Goal: Communication & Community: Answer question/provide support

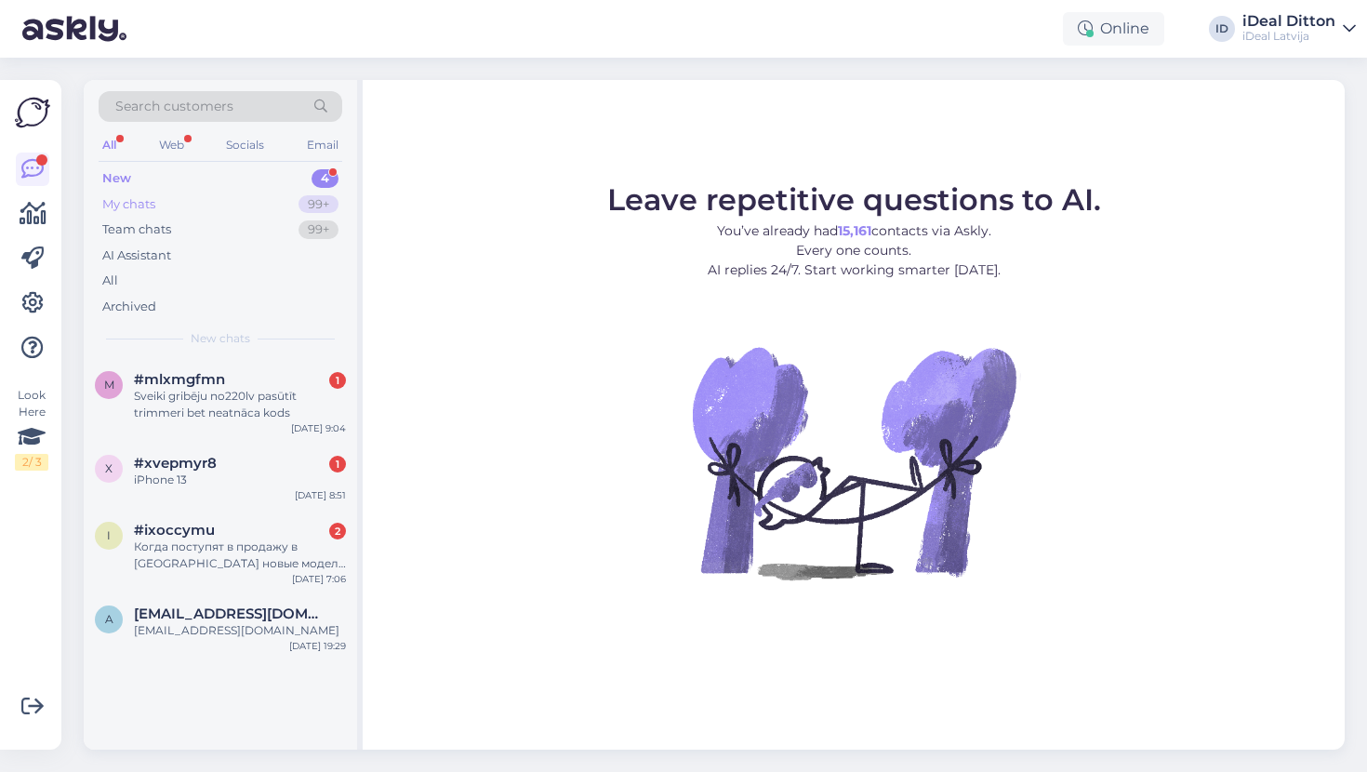
click at [165, 198] on div "My chats 99+" at bounding box center [221, 205] width 244 height 26
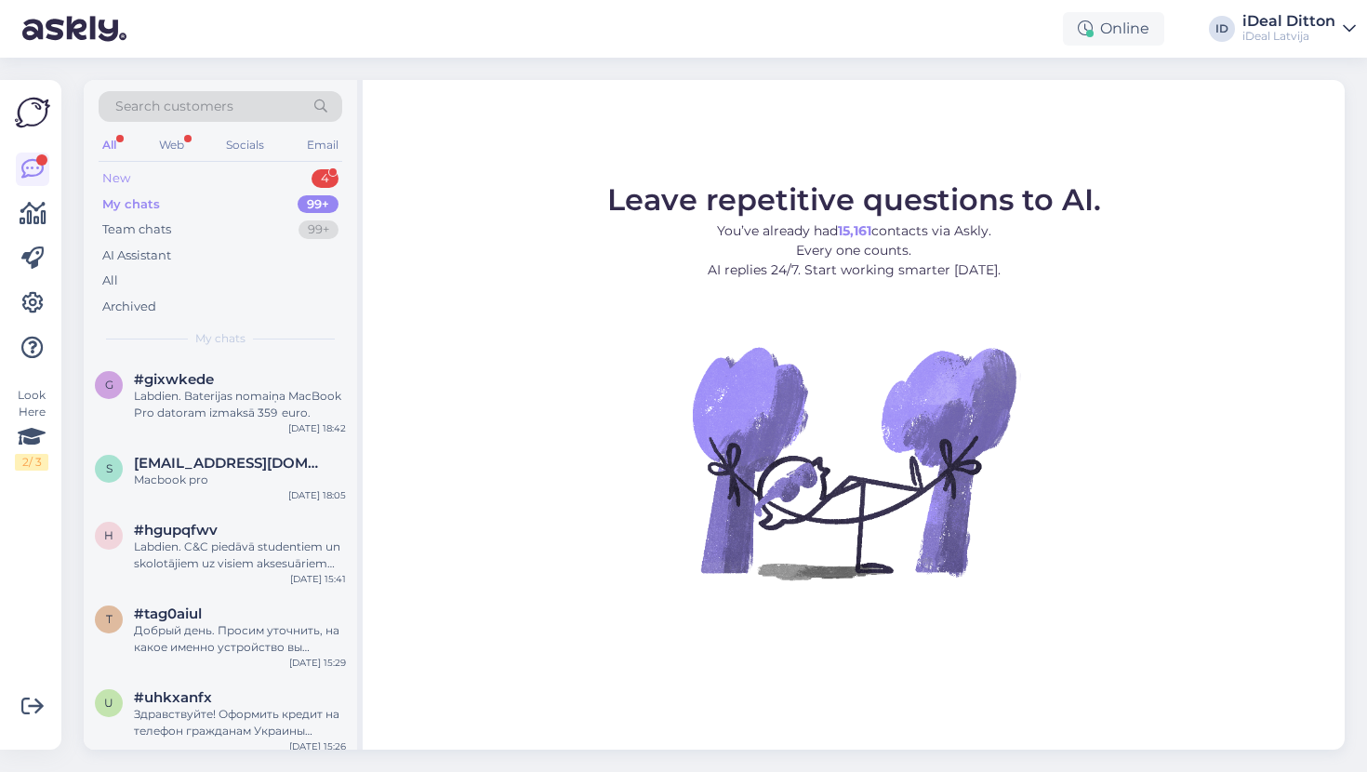
click at [148, 176] on div "New 4" at bounding box center [221, 179] width 244 height 26
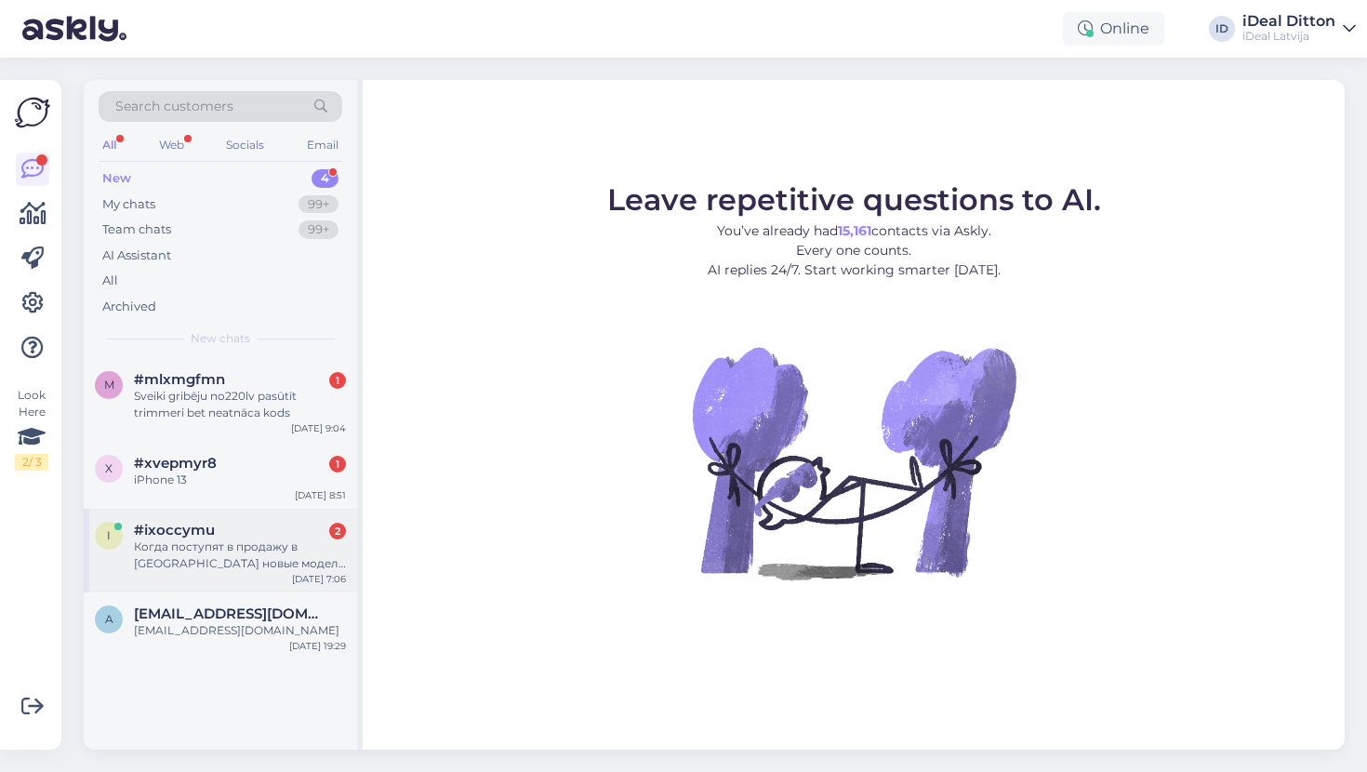
click at [285, 572] on div "i #ixoccymu 2 Когда поступят в продажу в [GEOGRAPHIC_DATA] новые модели ? [DATE…" at bounding box center [220, 551] width 273 height 84
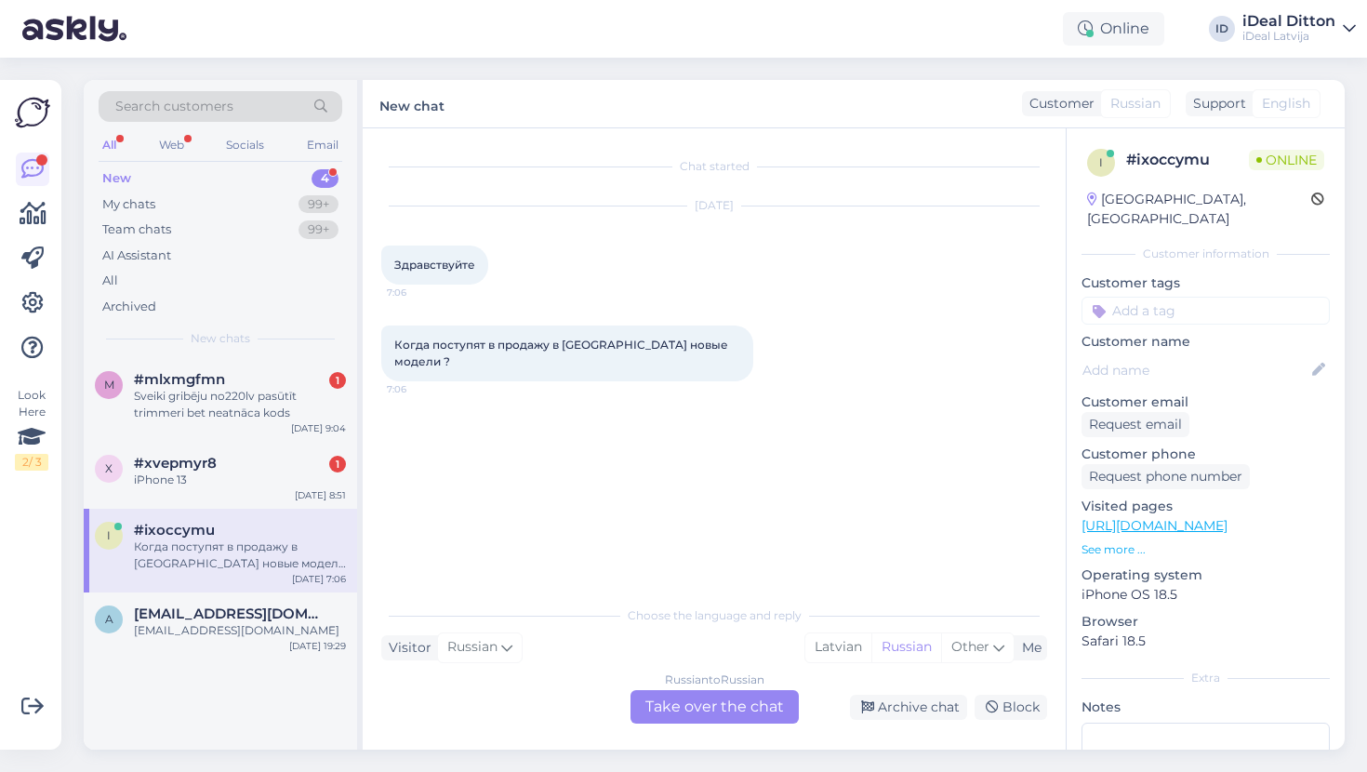
click at [713, 711] on div "Russian to Russian Take over the chat" at bounding box center [715, 706] width 168 height 33
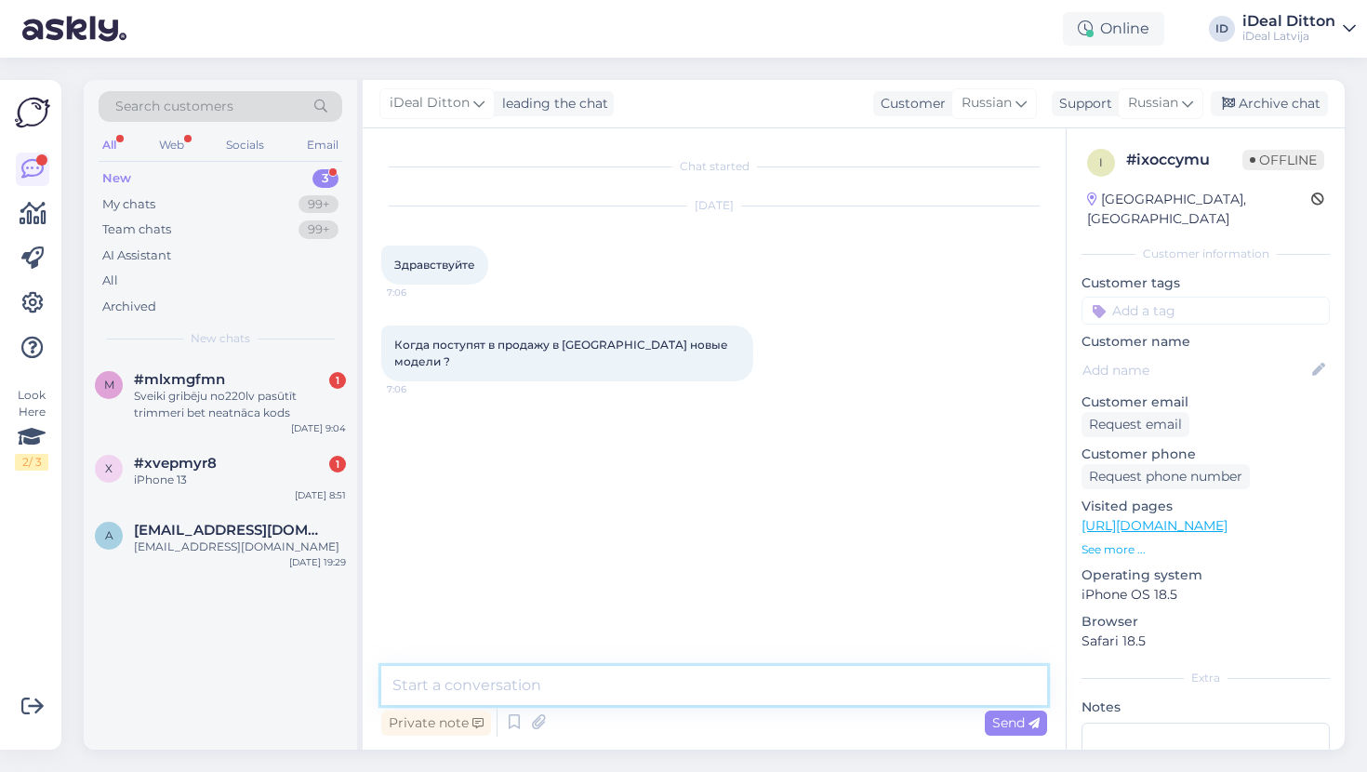
click at [582, 686] on textarea at bounding box center [714, 685] width 666 height 39
paste textarea "Добрый день! Не могли бы вы уточнить, о каких новых моделях устройств идет речь…"
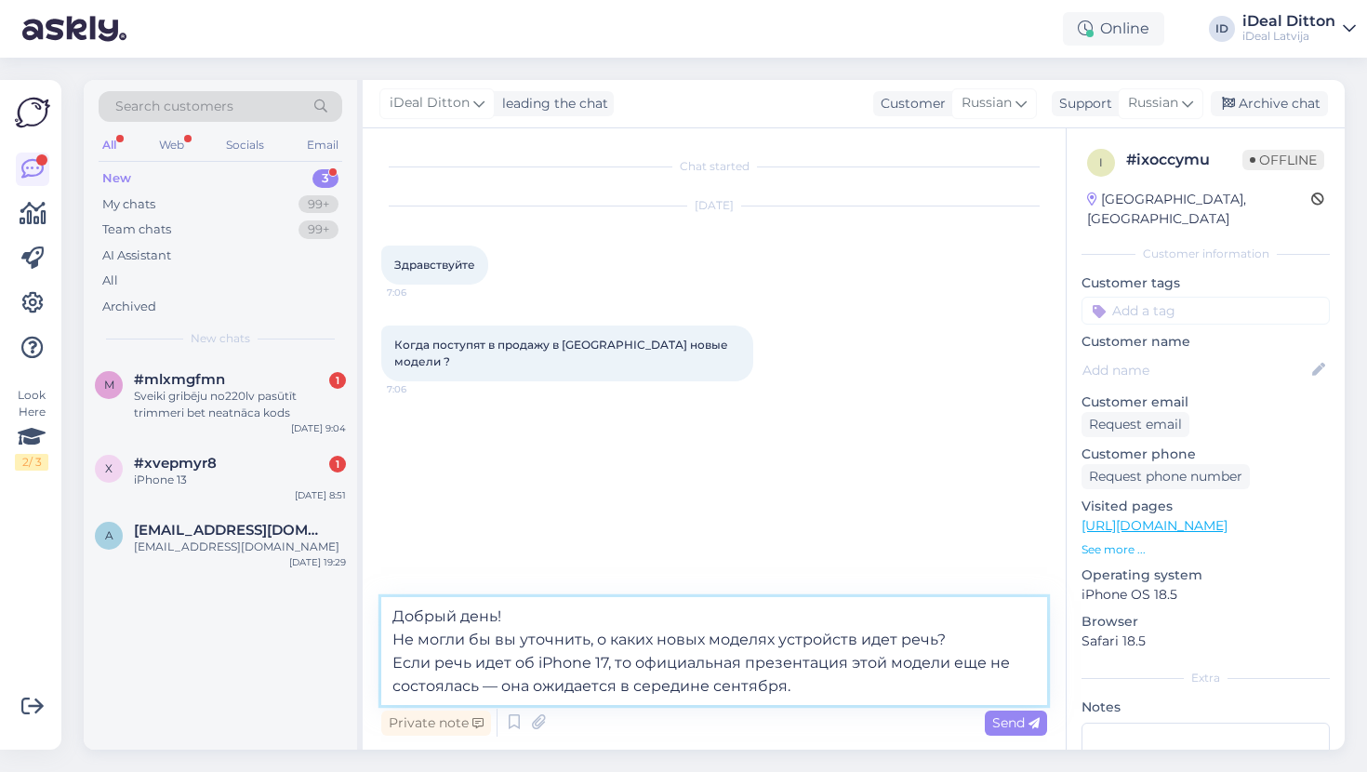
click at [393, 640] on textarea "Добрый день! Не могли бы вы уточнить, о каких новых моделях устройств идет речь…" at bounding box center [714, 651] width 666 height 108
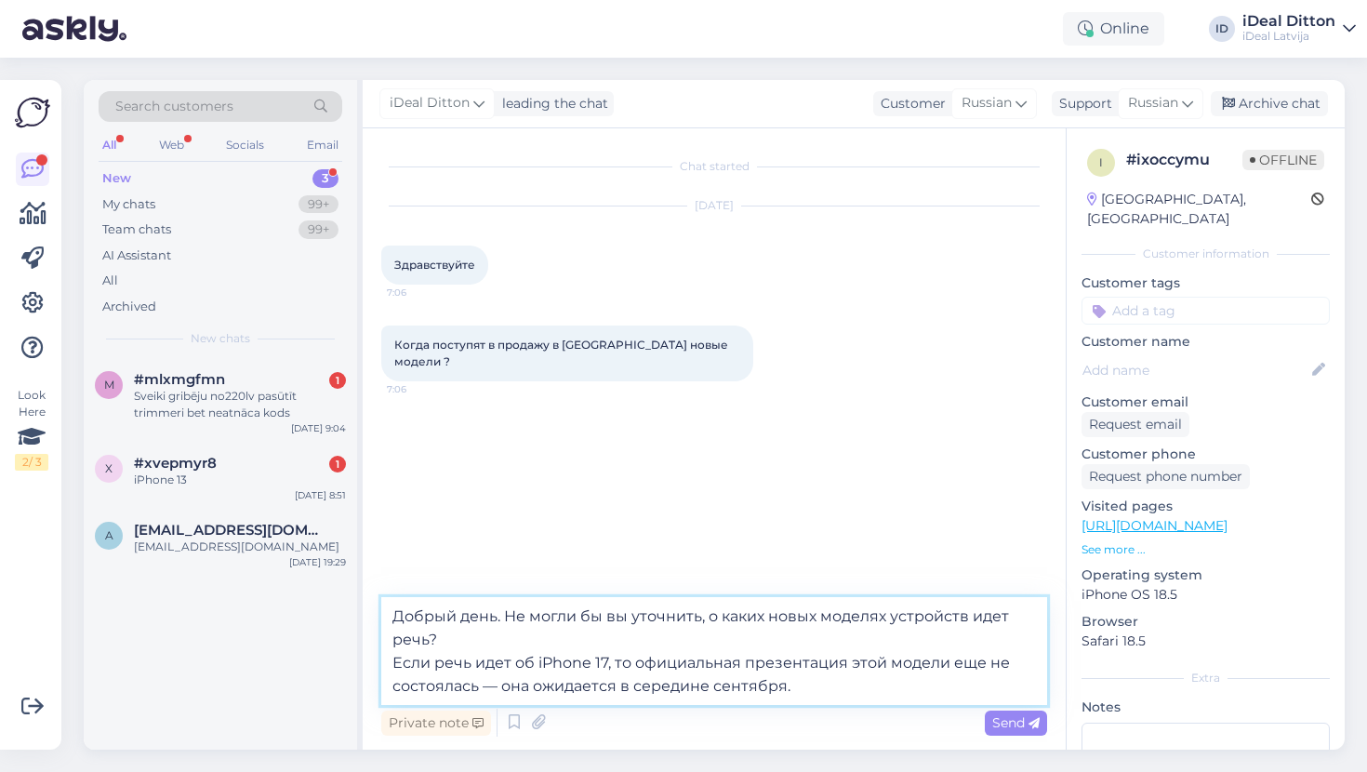
click at [396, 667] on textarea "Добрый день. Не могли бы вы уточнить, о каких новых моделях устройств идет речь…" at bounding box center [714, 651] width 666 height 108
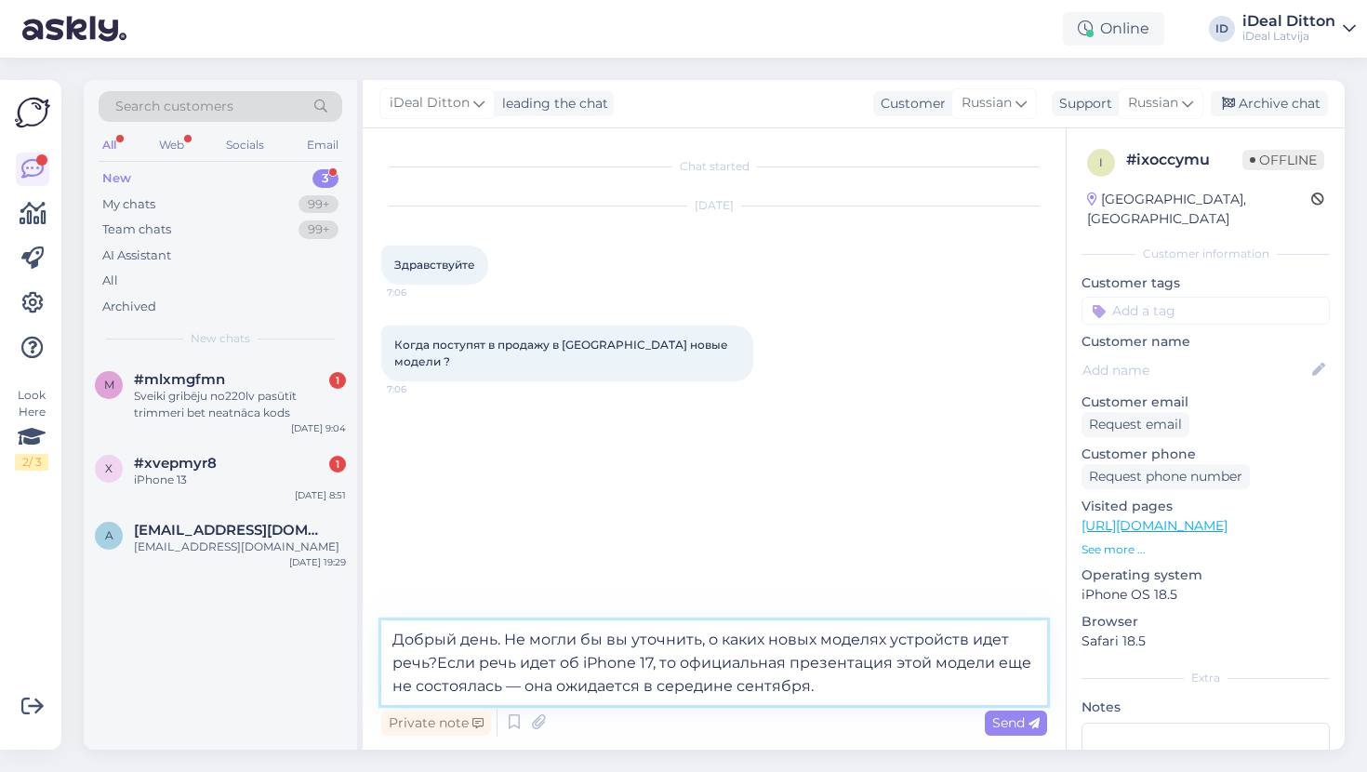
type textarea "Добрый день. Не могли бы вы уточнить, о каких новых моделях устройств идет речь…"
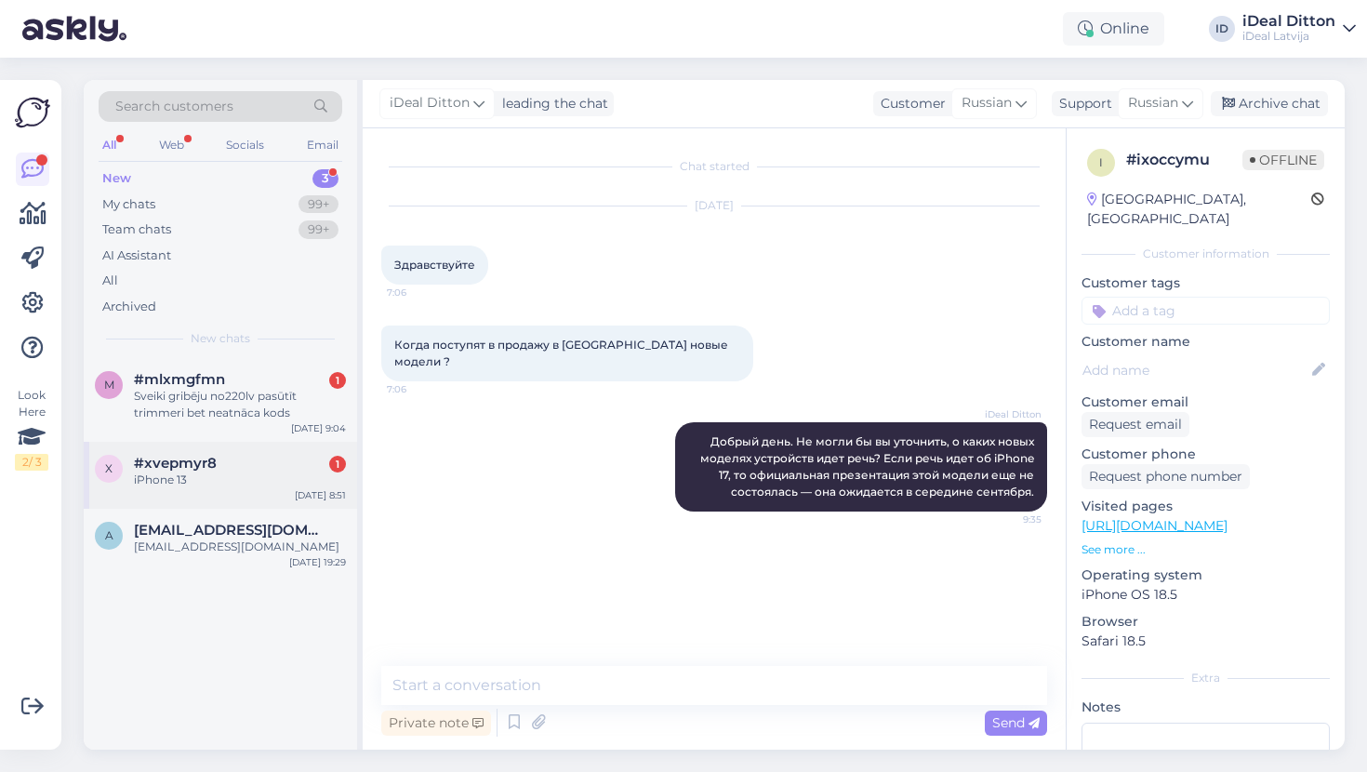
click at [172, 473] on div "iPhone 13" at bounding box center [240, 480] width 212 height 17
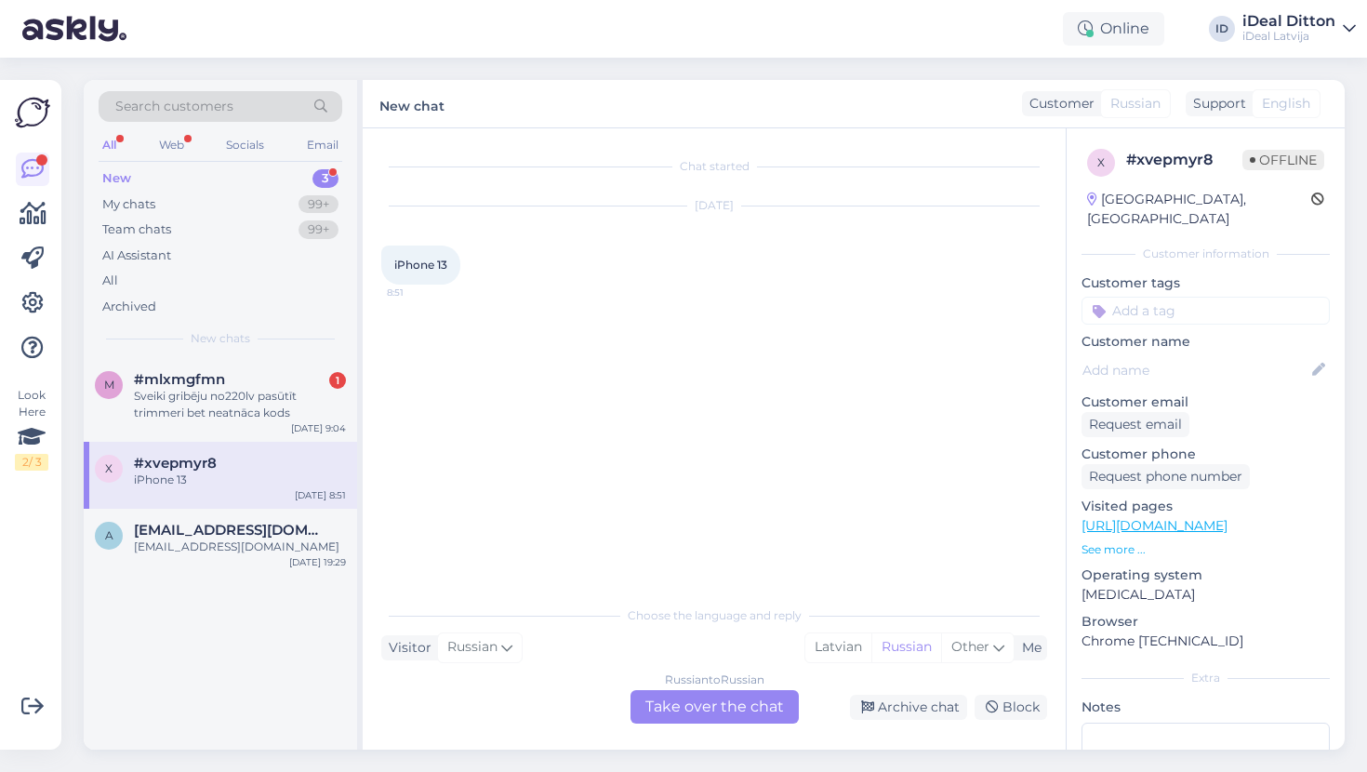
click at [685, 702] on div "Russian to Russian Take over the chat" at bounding box center [715, 706] width 168 height 33
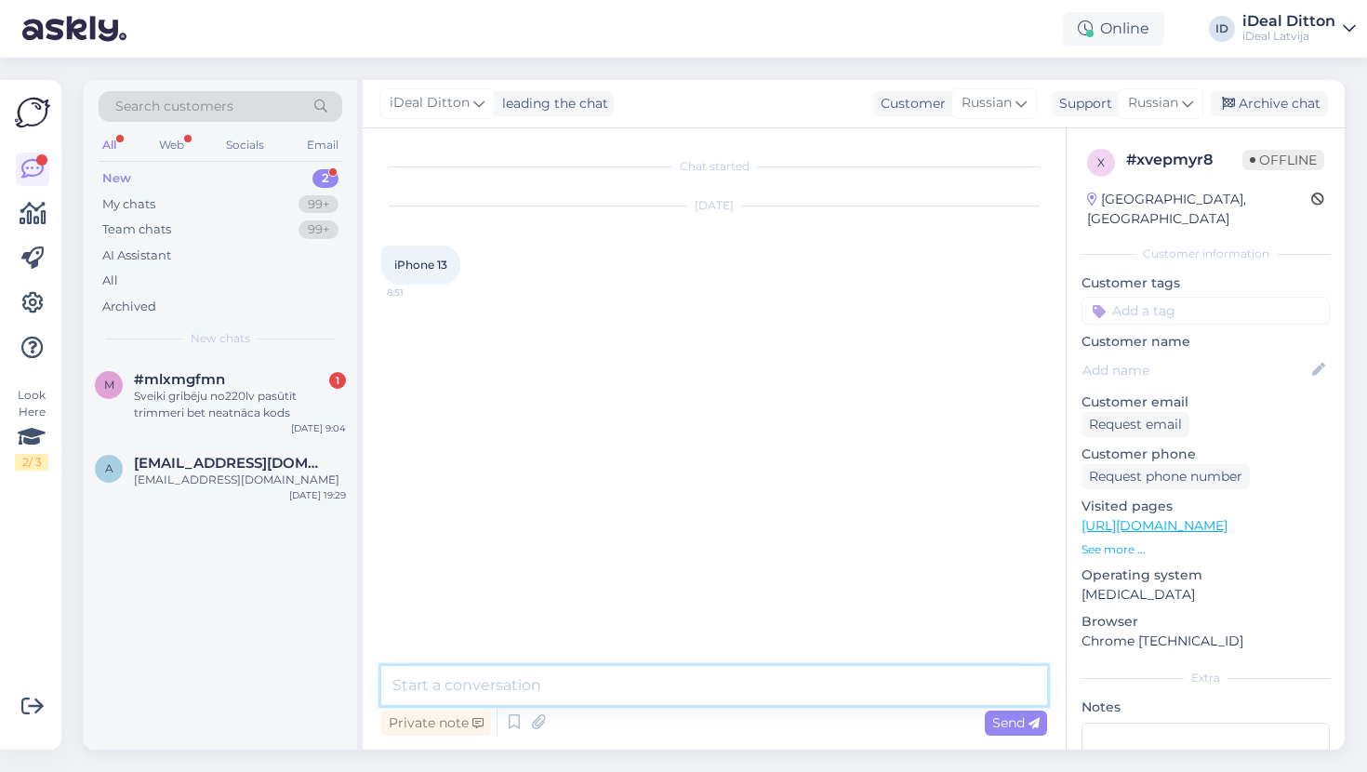
click at [622, 686] on textarea at bounding box center [714, 685] width 666 height 39
type textarea "Labdien. Ka es [PERSON_NAME] palidzēt ar iPhone 13?"
paste textarea "Labdien! Kā es varu Jums palīdzēt ar iPhone 13?"
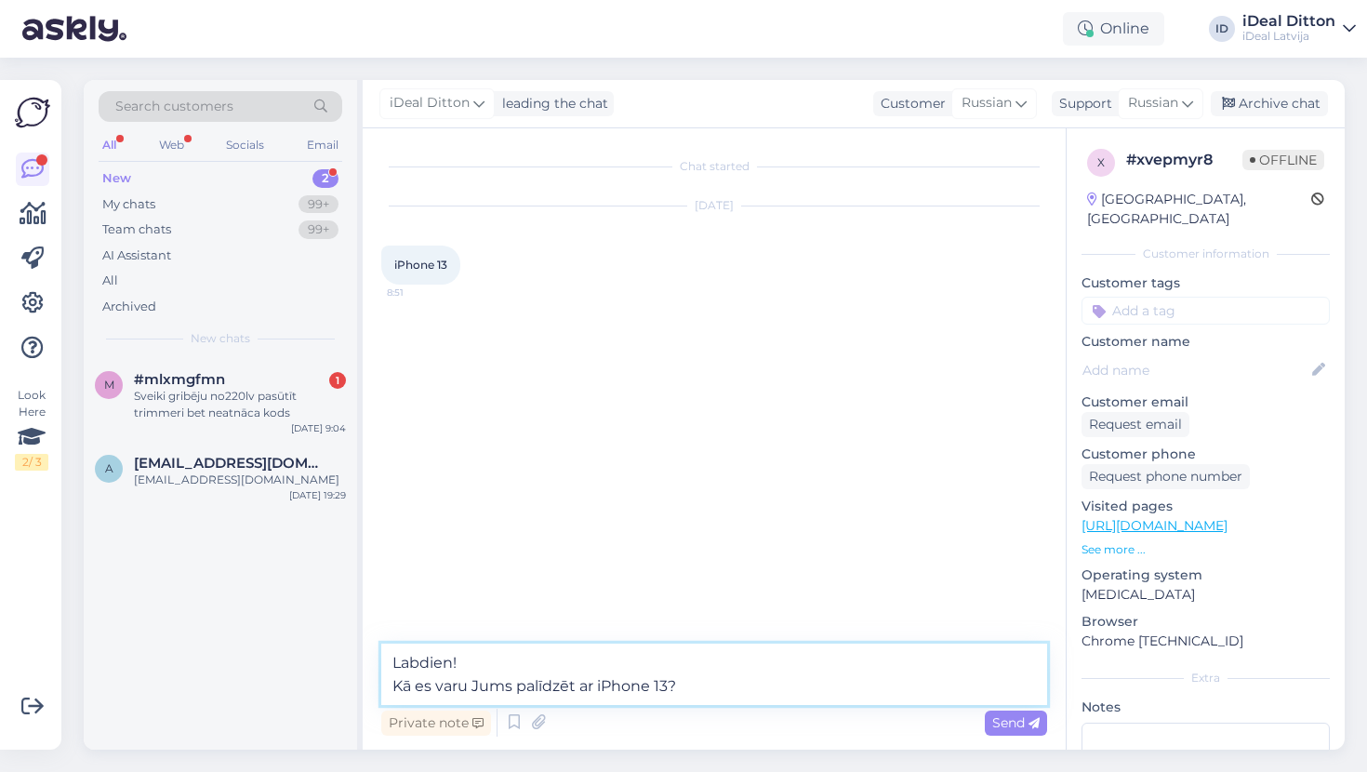
click at [395, 686] on textarea "Labdien! Kā es varu Jums palīdzēt ar iPhone 13?" at bounding box center [714, 674] width 666 height 61
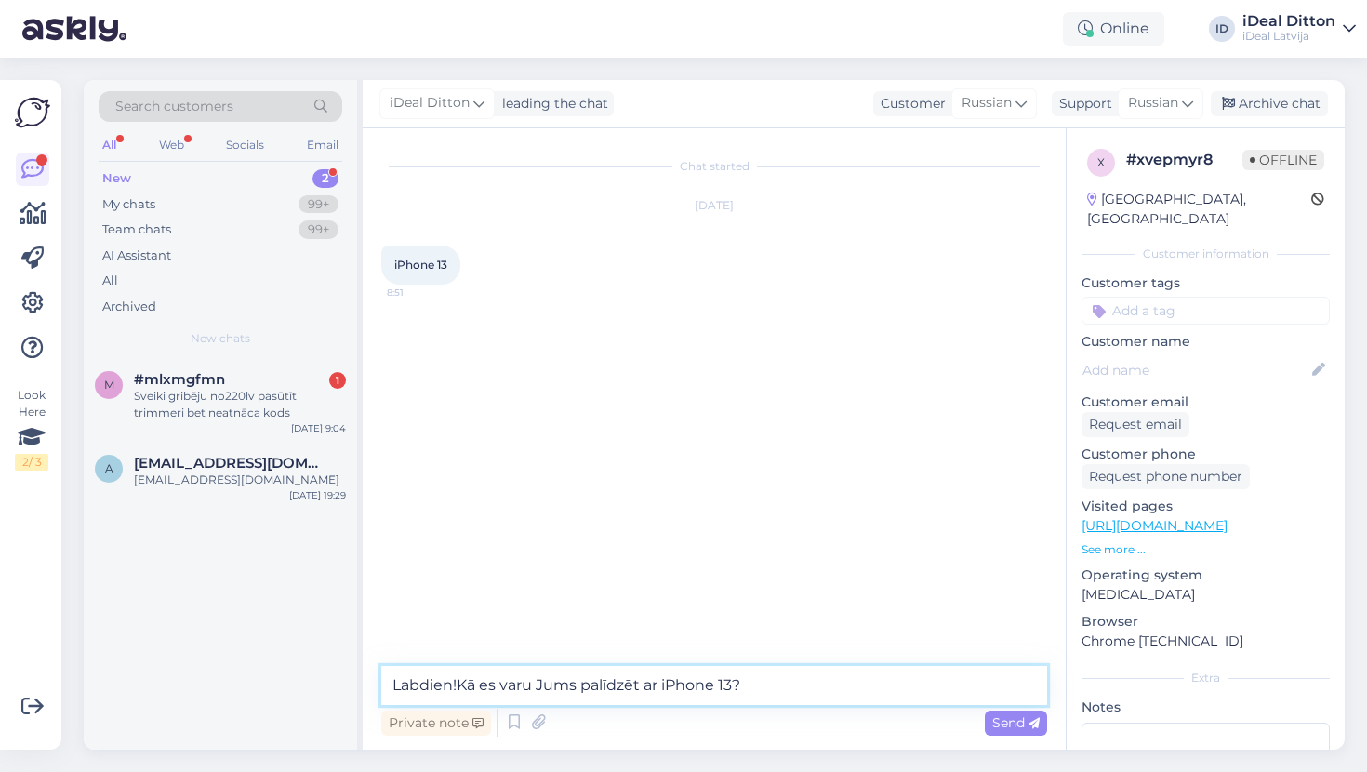
type textarea "Labdien! Kā es varu Jums palīdzēt ar iPhone 13?"
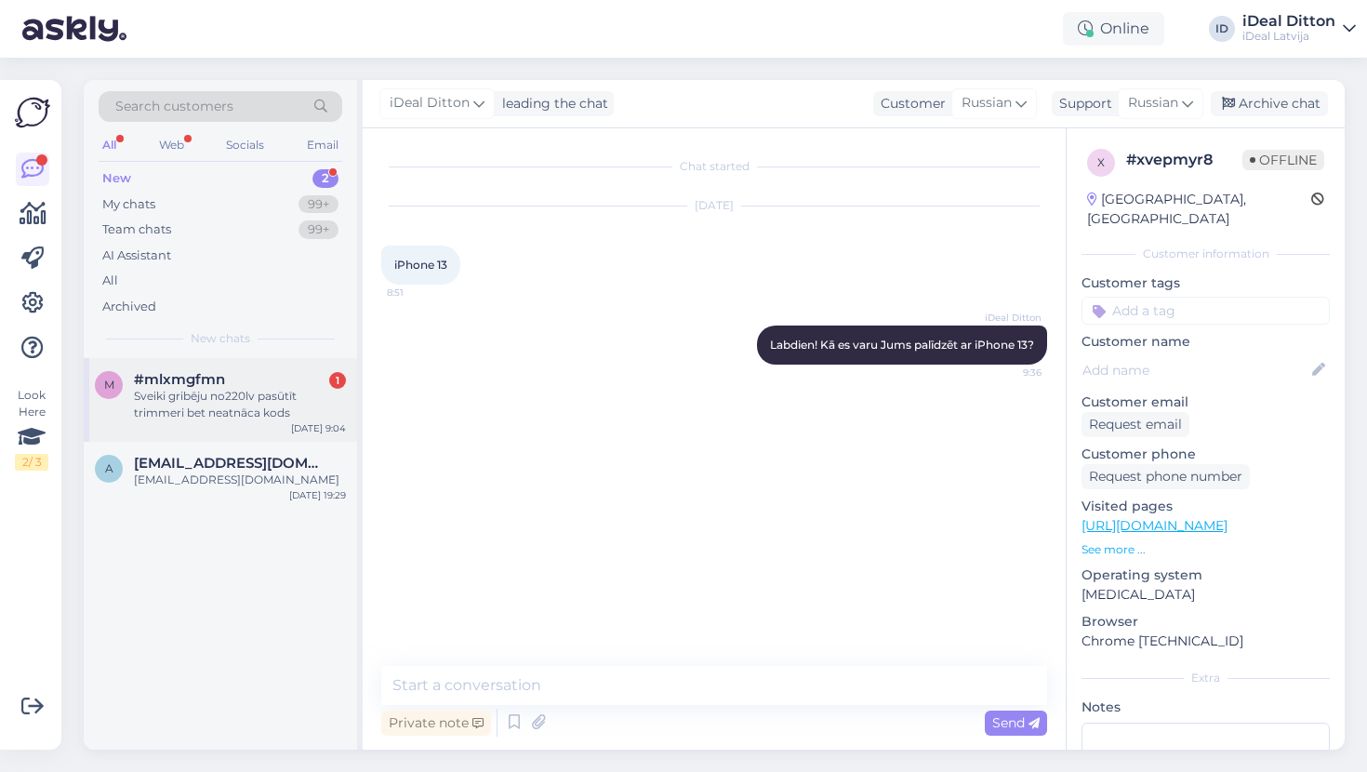
click at [246, 413] on div "Sveiki gribēju no220lv pasūtīt trimmeri bet neatnāca kods" at bounding box center [240, 404] width 212 height 33
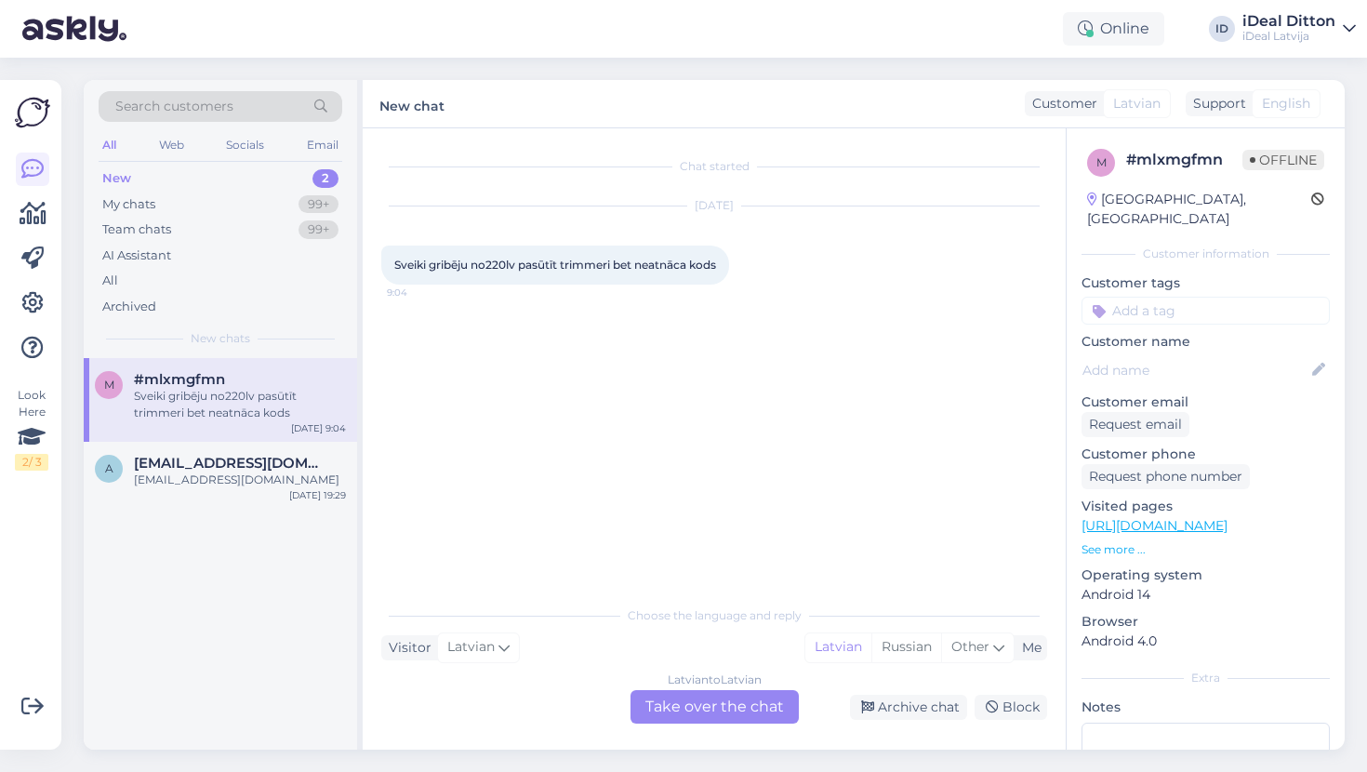
click at [724, 718] on div "Latvian to Latvian Take over the chat" at bounding box center [715, 706] width 168 height 33
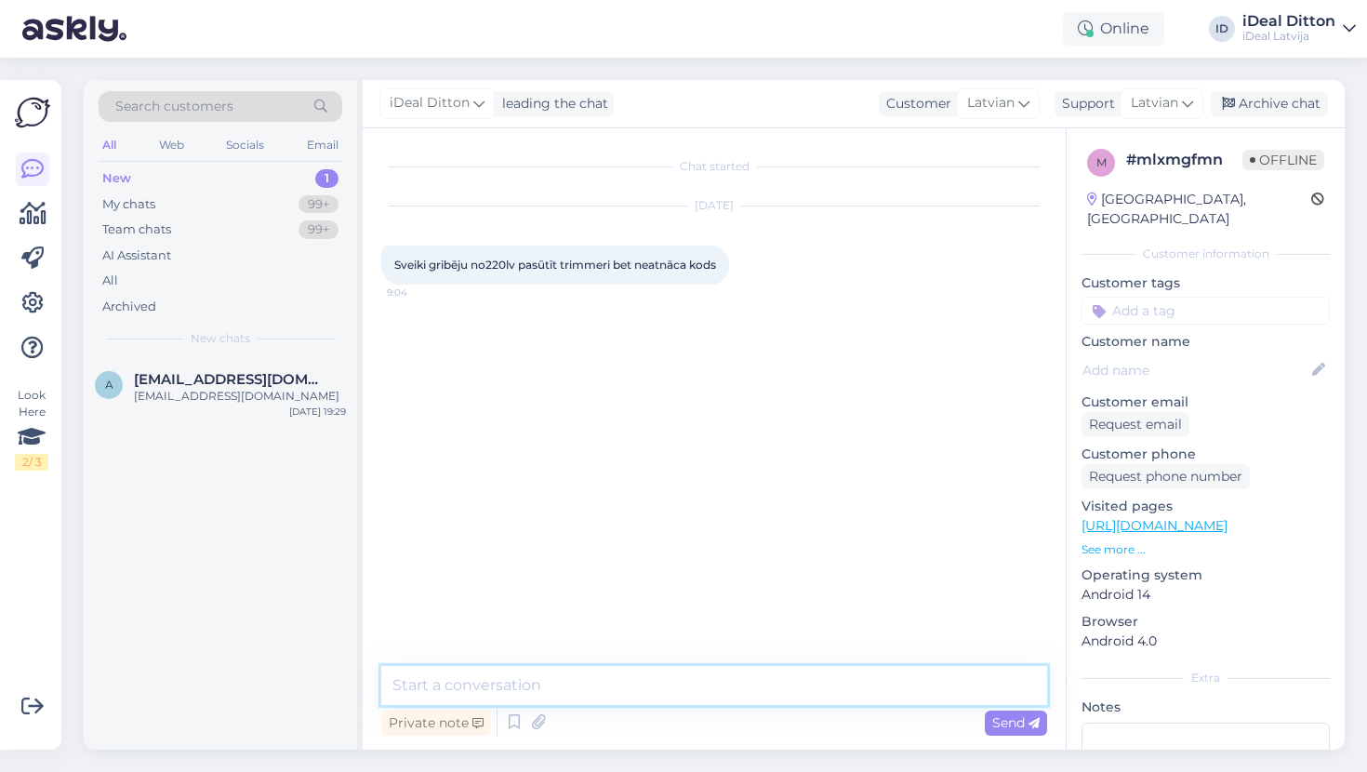
click at [663, 688] on textarea at bounding box center [714, 685] width 666 height 39
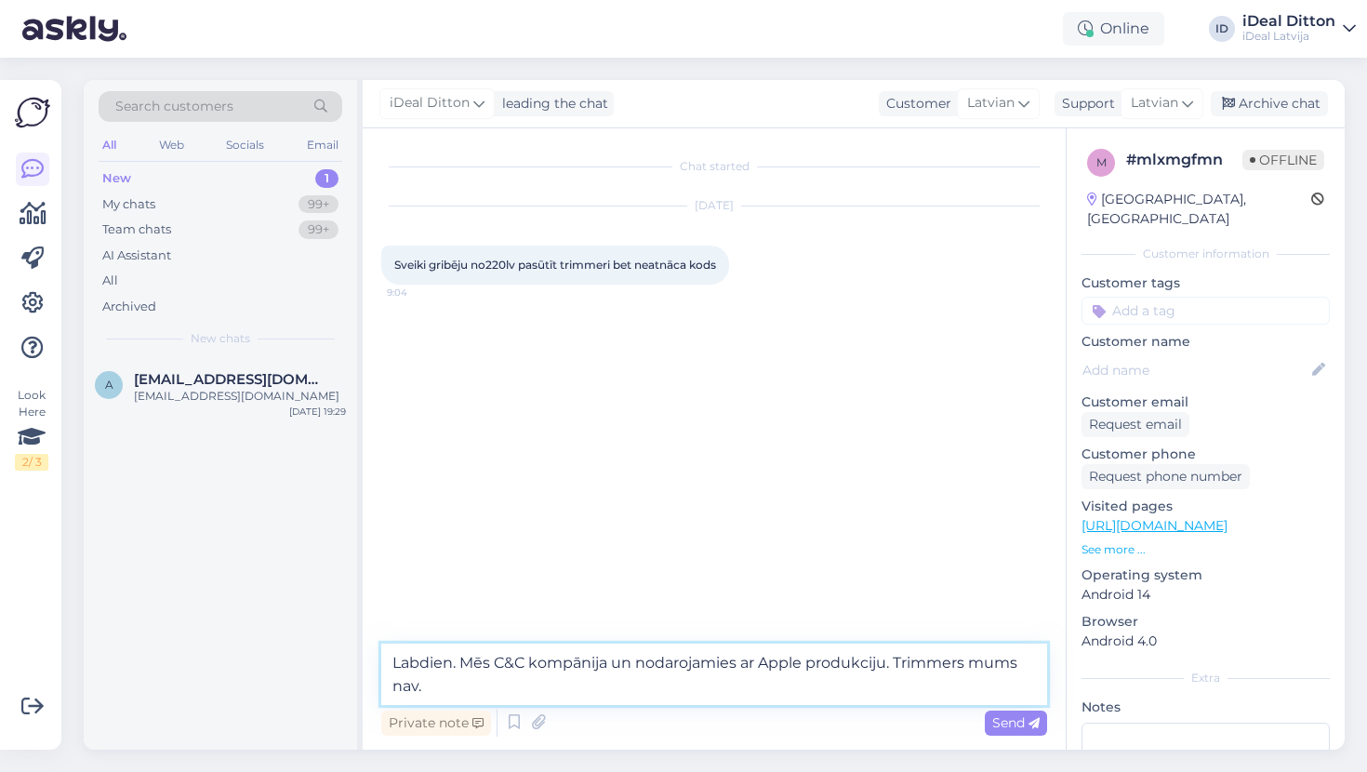
type textarea "Labdien. Mēs C&C kompānija un nodarojamies ar Apple produkciju. Trimmers mums n…"
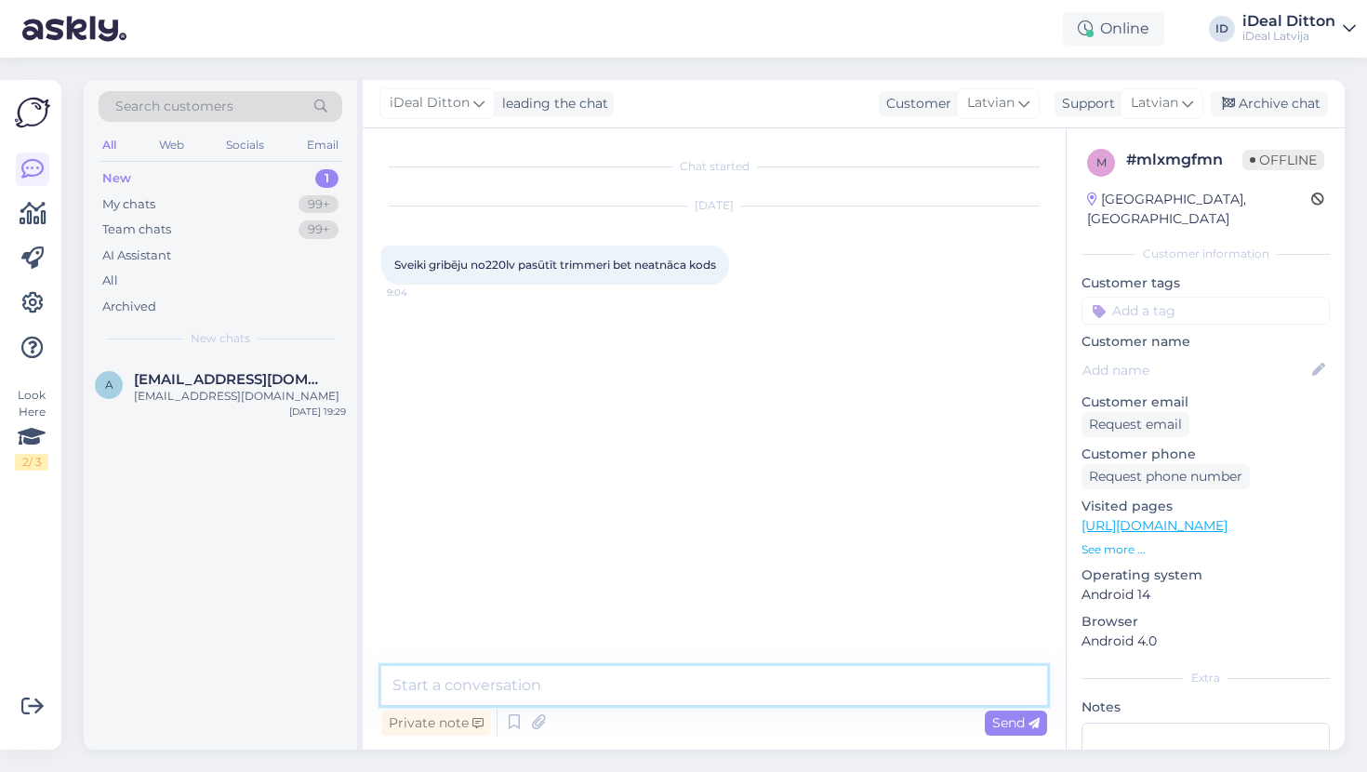
paste textarea "Labdien! Mēs esam C&C kompānija un nodarbojamies ar Apple produkciju. Trimmeri …"
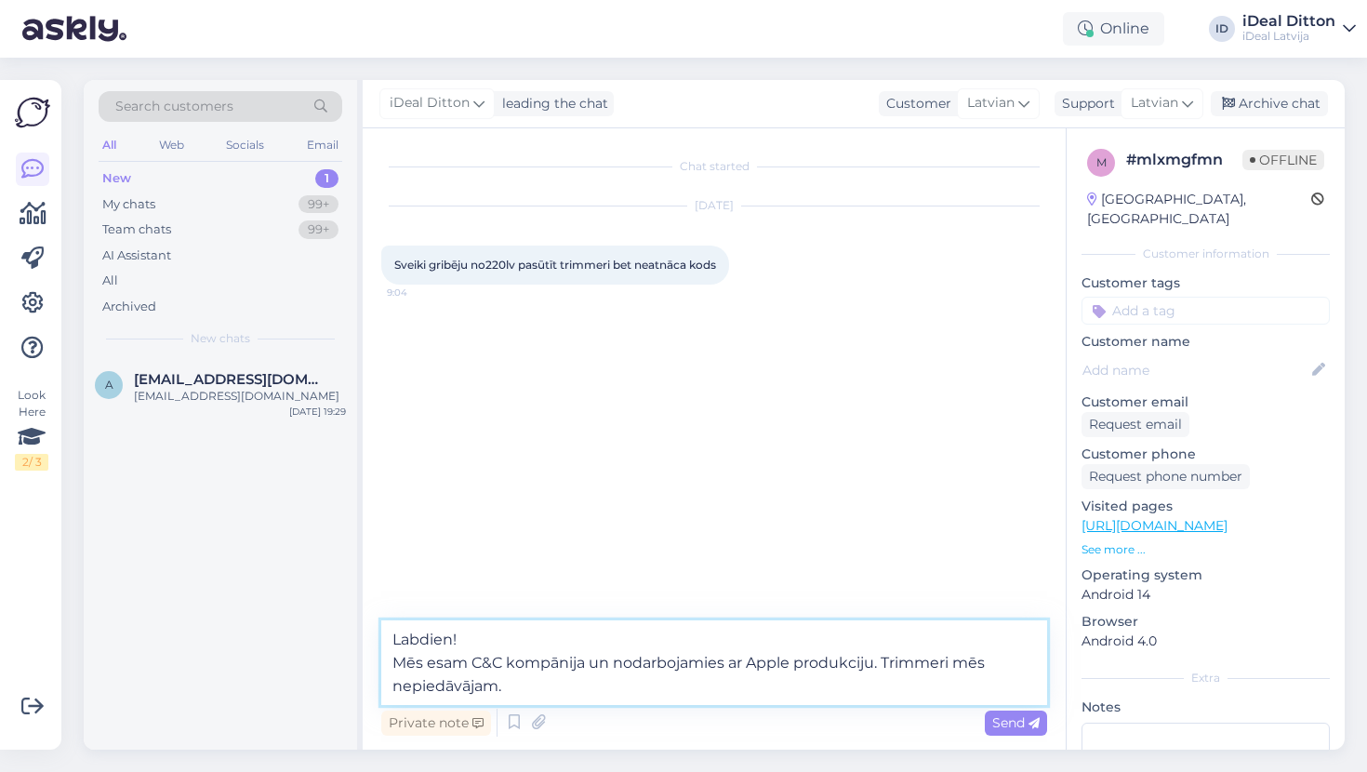
click at [395, 662] on textarea "Labdien! Mēs esam C&C kompānija un nodarbojamies ar Apple produkciju. Trimmeri …" at bounding box center [714, 662] width 666 height 85
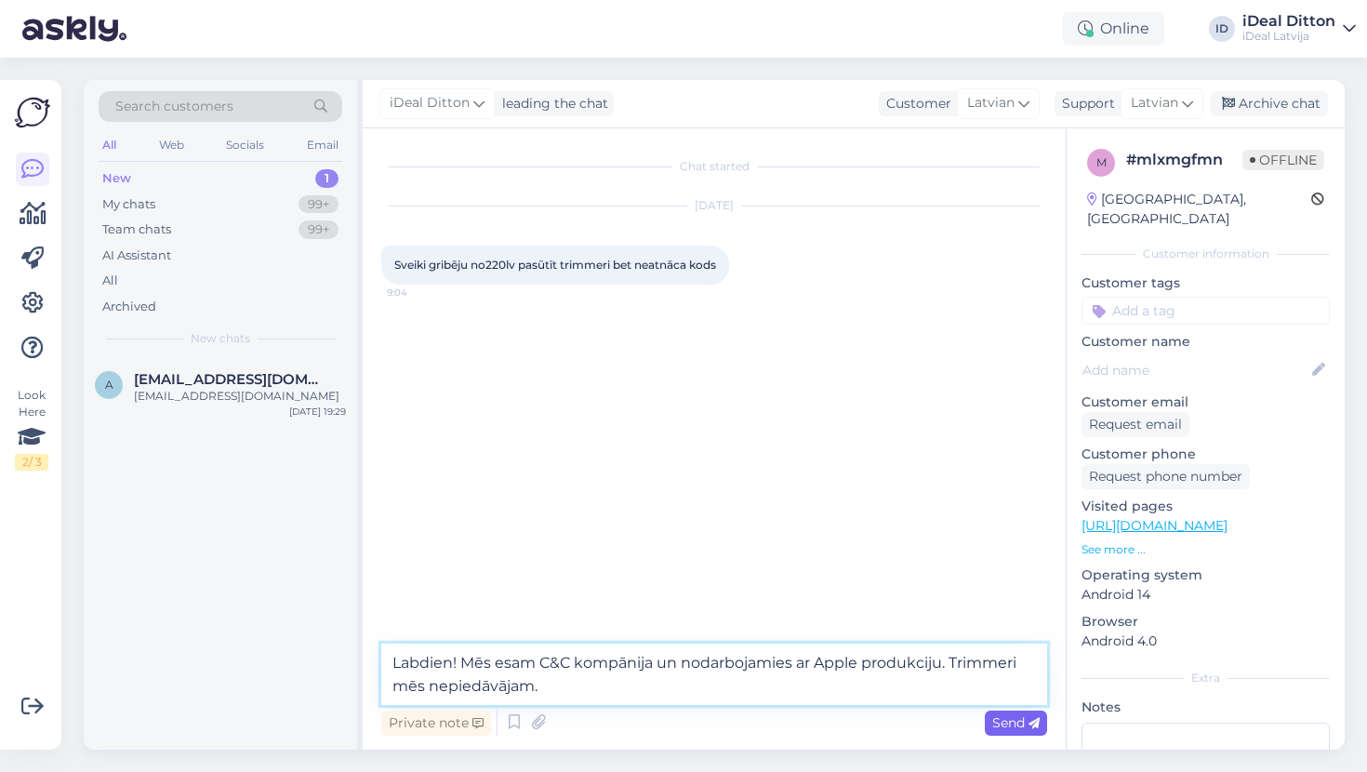
type textarea "Labdien! Mēs esam C&C kompānija un nodarbojamies ar Apple produkciju. Trimmeri …"
click at [1017, 726] on span "Send" at bounding box center [1015, 722] width 47 height 17
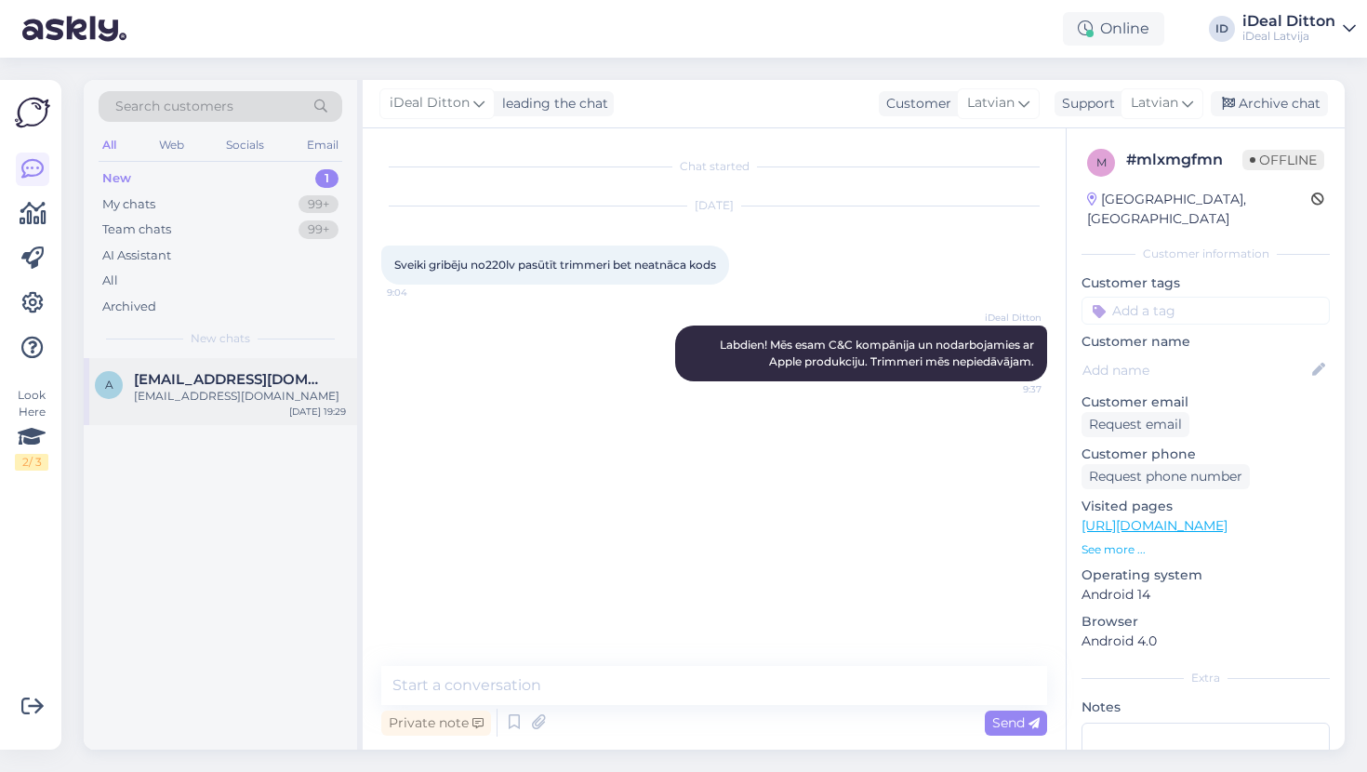
click at [245, 393] on div "[EMAIL_ADDRESS][DOMAIN_NAME]" at bounding box center [240, 396] width 212 height 17
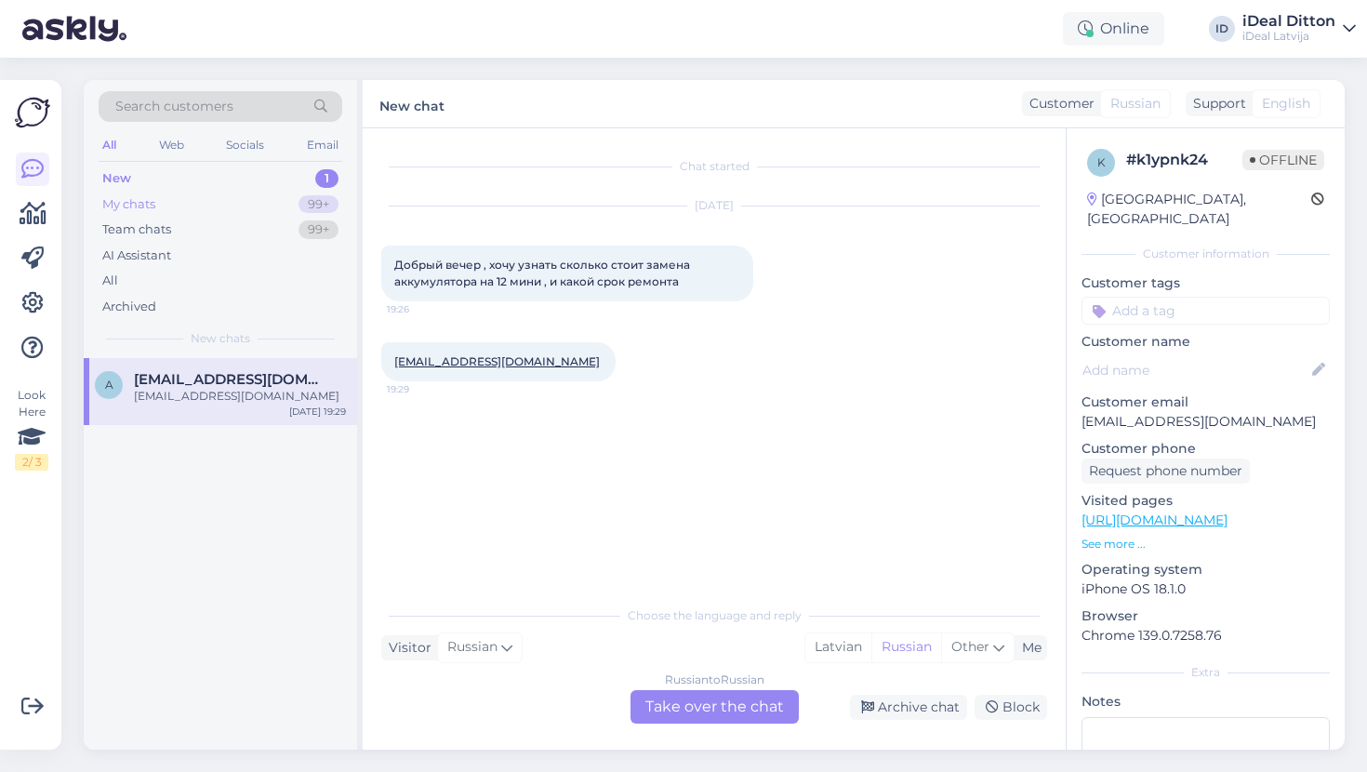
click at [153, 201] on div "My chats" at bounding box center [128, 204] width 53 height 19
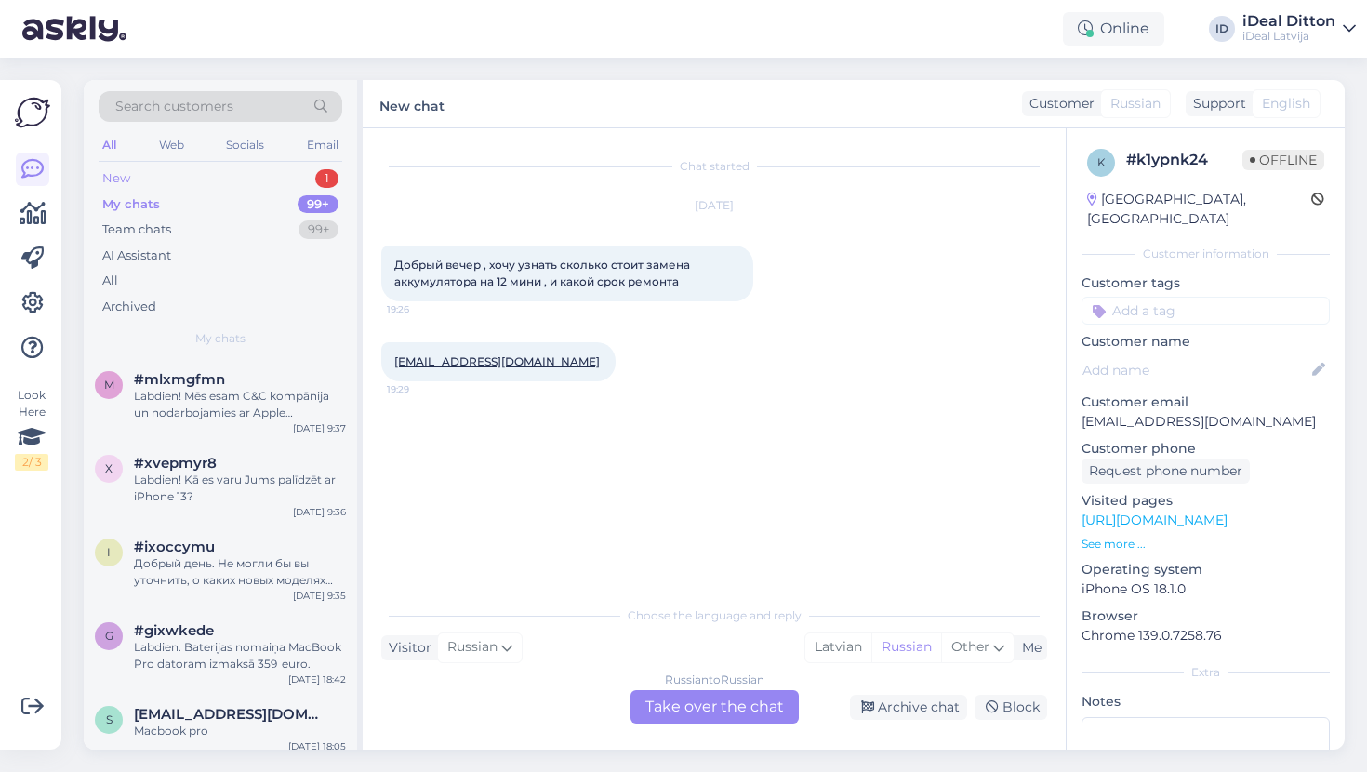
click at [142, 180] on div "New 1" at bounding box center [221, 179] width 244 height 26
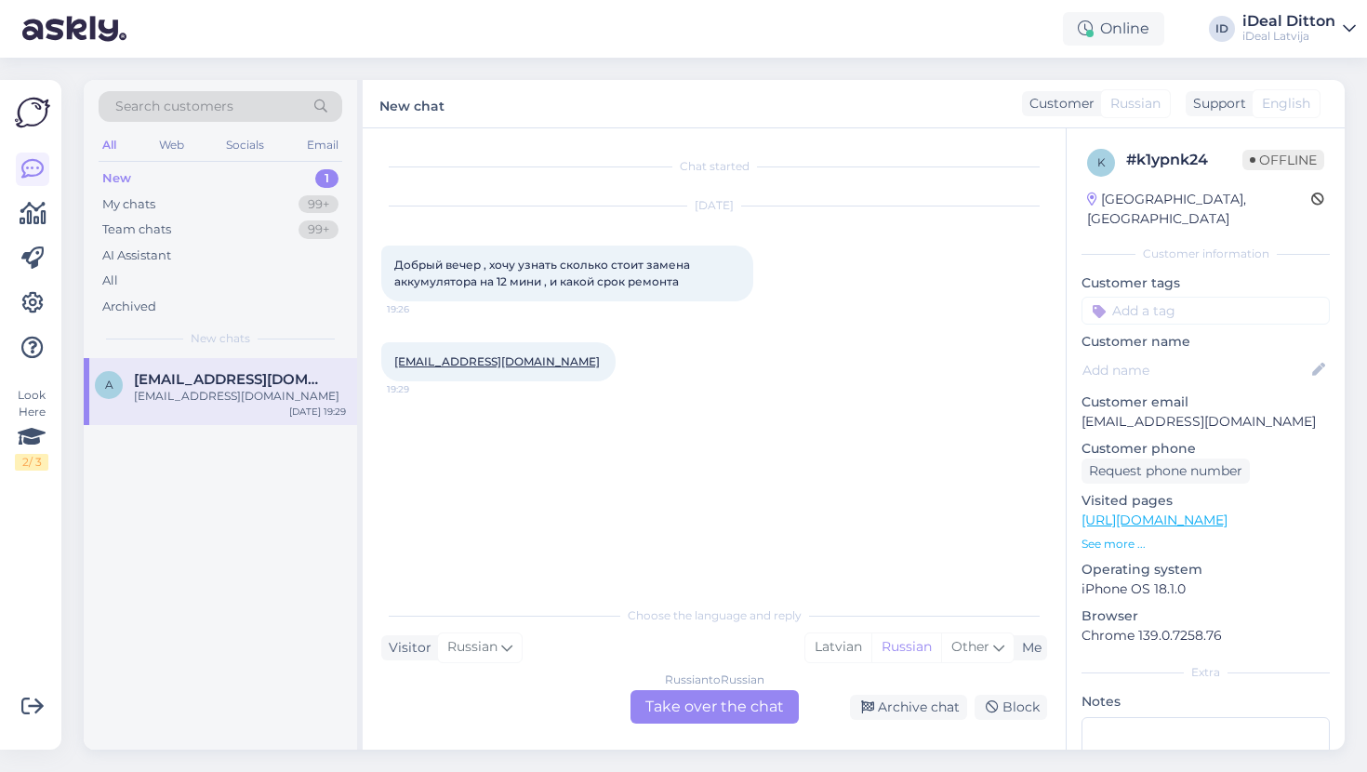
click at [717, 714] on div "Russian to Russian Take over the chat" at bounding box center [715, 706] width 168 height 33
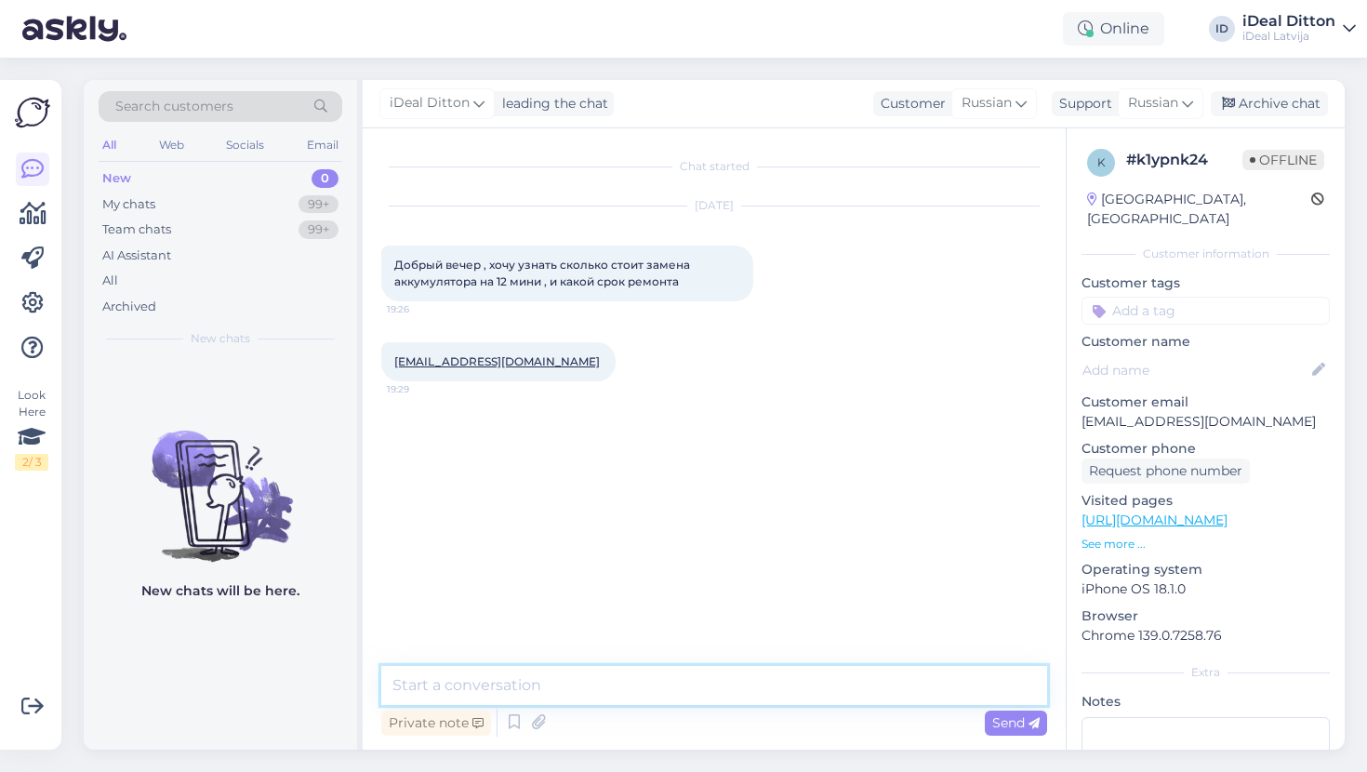
click at [596, 690] on textarea at bounding box center [714, 685] width 666 height 39
type textarea "L"
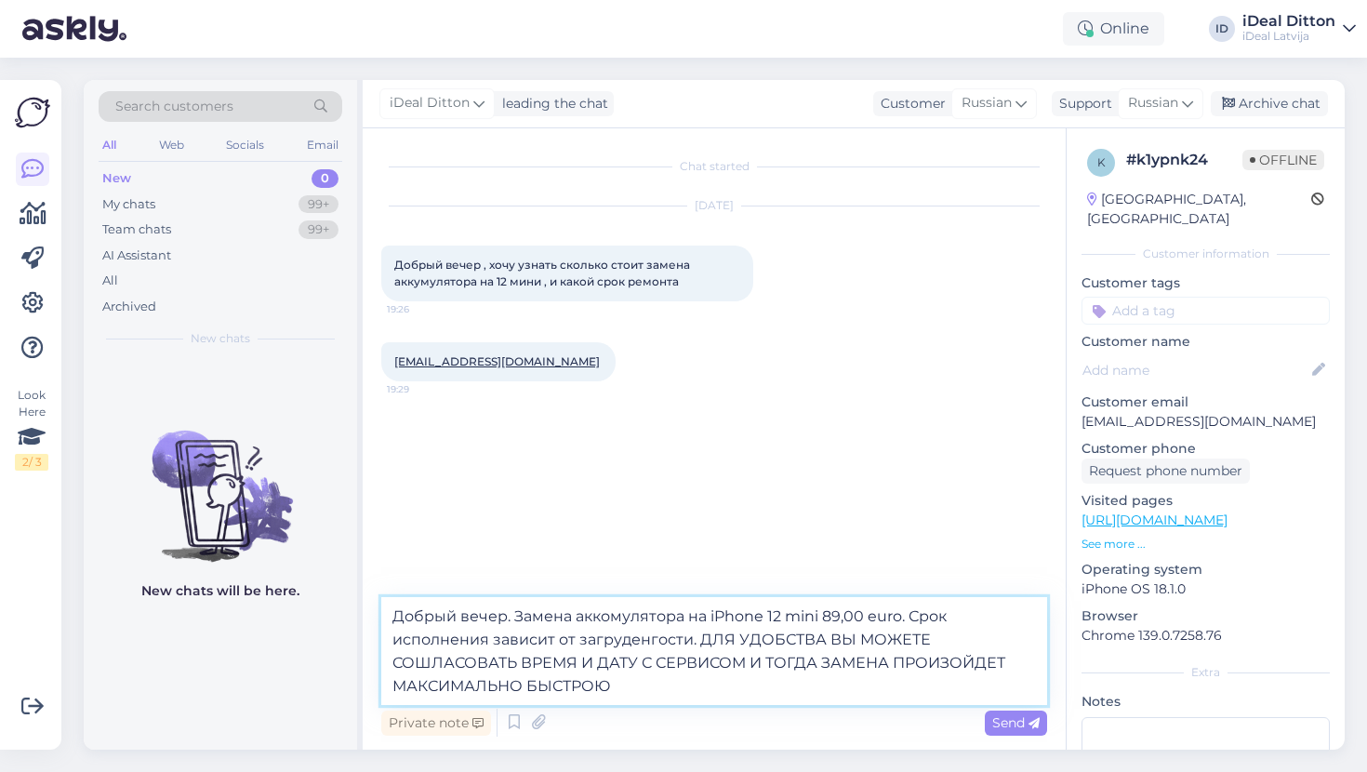
type textarea "Добрый вечер. Замена аккомулятора на iPhone 12 mini 89,00 euro. Срок исполнения…"
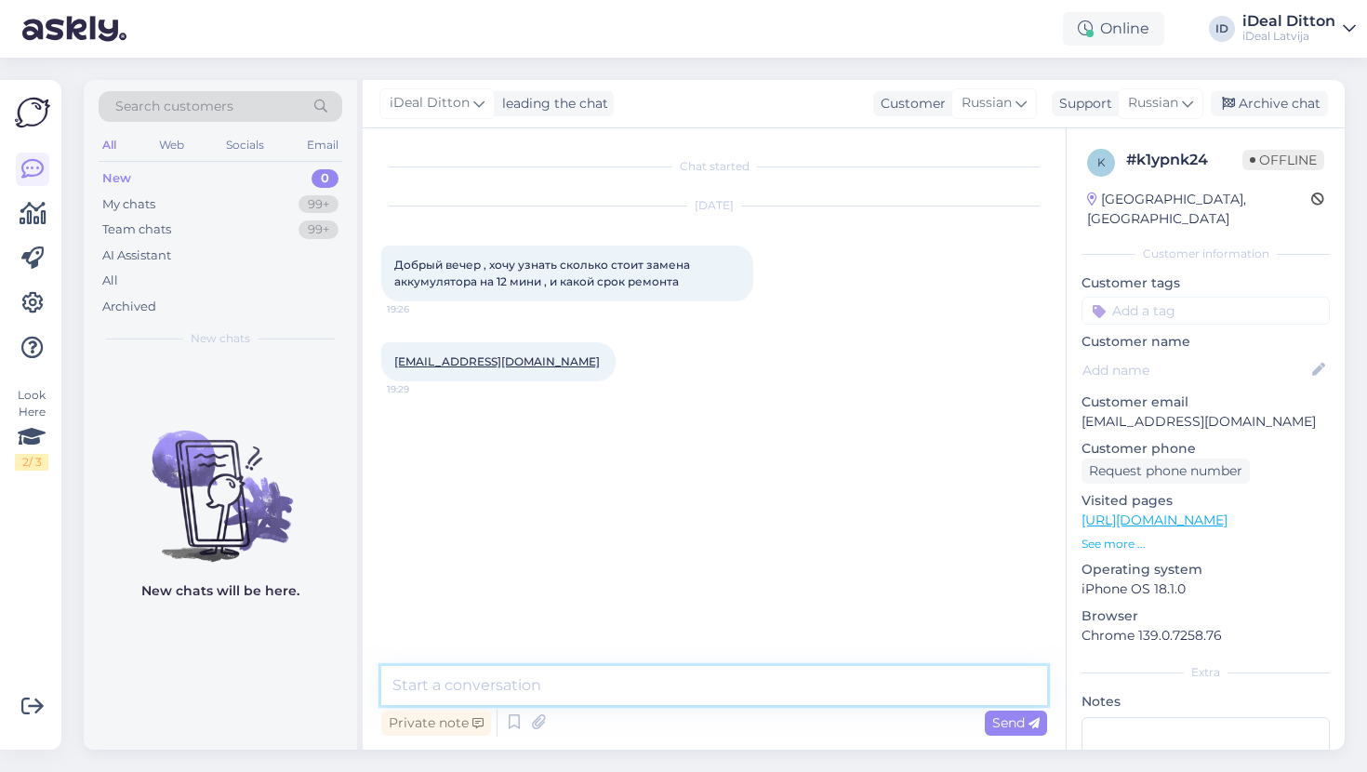
paste textarea "Добрый вечер! Замена аккумулятора на iPhone 12 mini — 89,00 евро. Срок выполнен…"
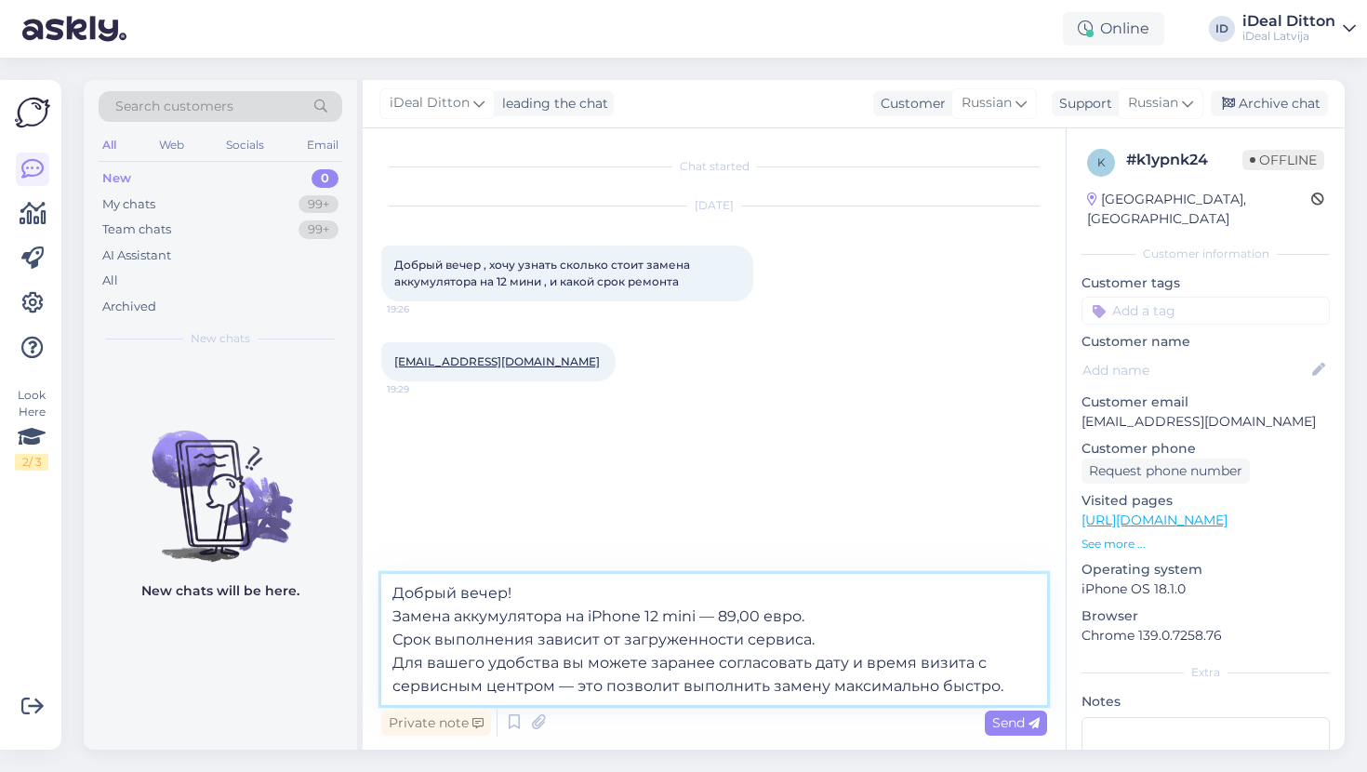
click at [554, 686] on textarea "Добрый вечер! Замена аккумулятора на iPhone 12 mini — 89,00 евро. Срок выполнен…" at bounding box center [714, 639] width 666 height 131
paste textarea "[URL][DOMAIN_NAME]"
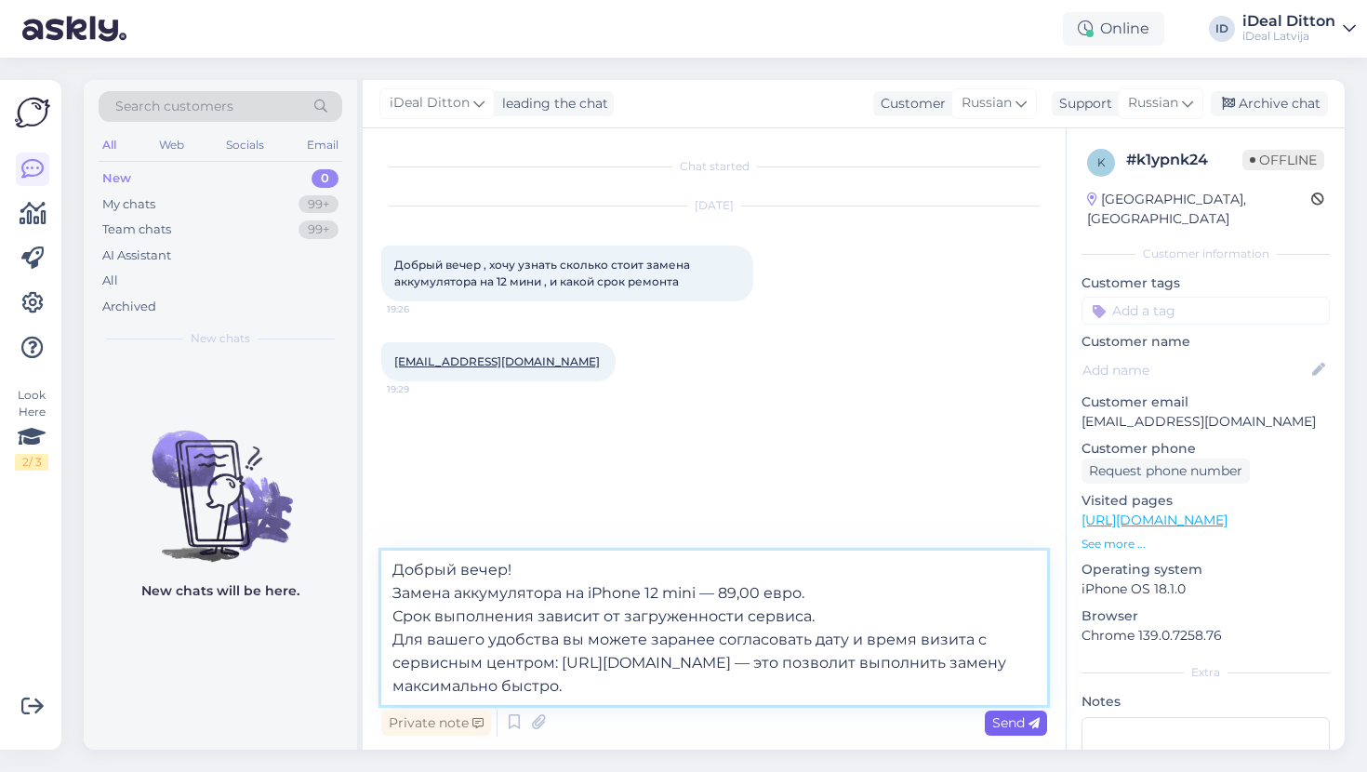
type textarea "Добрый вечер! Замена аккумулятора на iPhone 12 mini — 89,00 евро. Срок выполнен…"
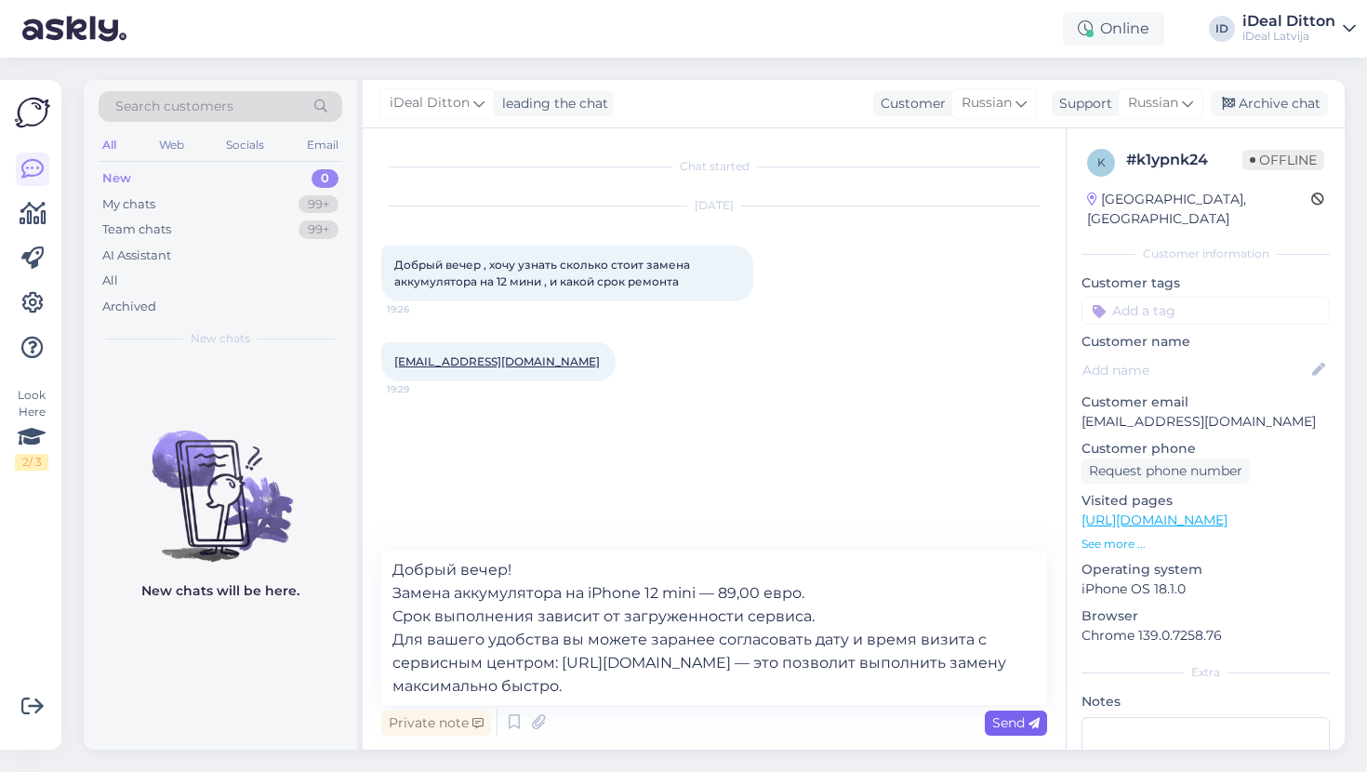
click at [1014, 725] on span "Send" at bounding box center [1015, 722] width 47 height 17
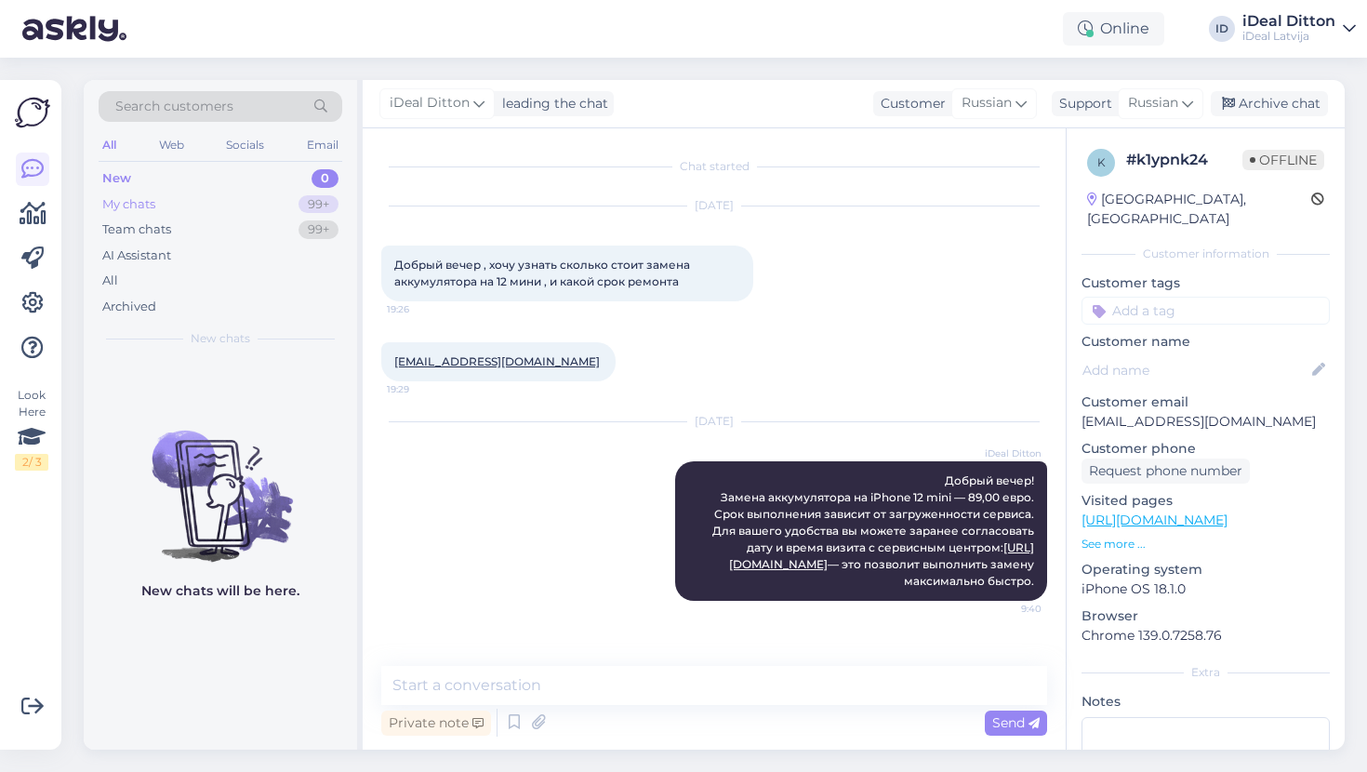
click at [144, 203] on div "My chats" at bounding box center [128, 204] width 53 height 19
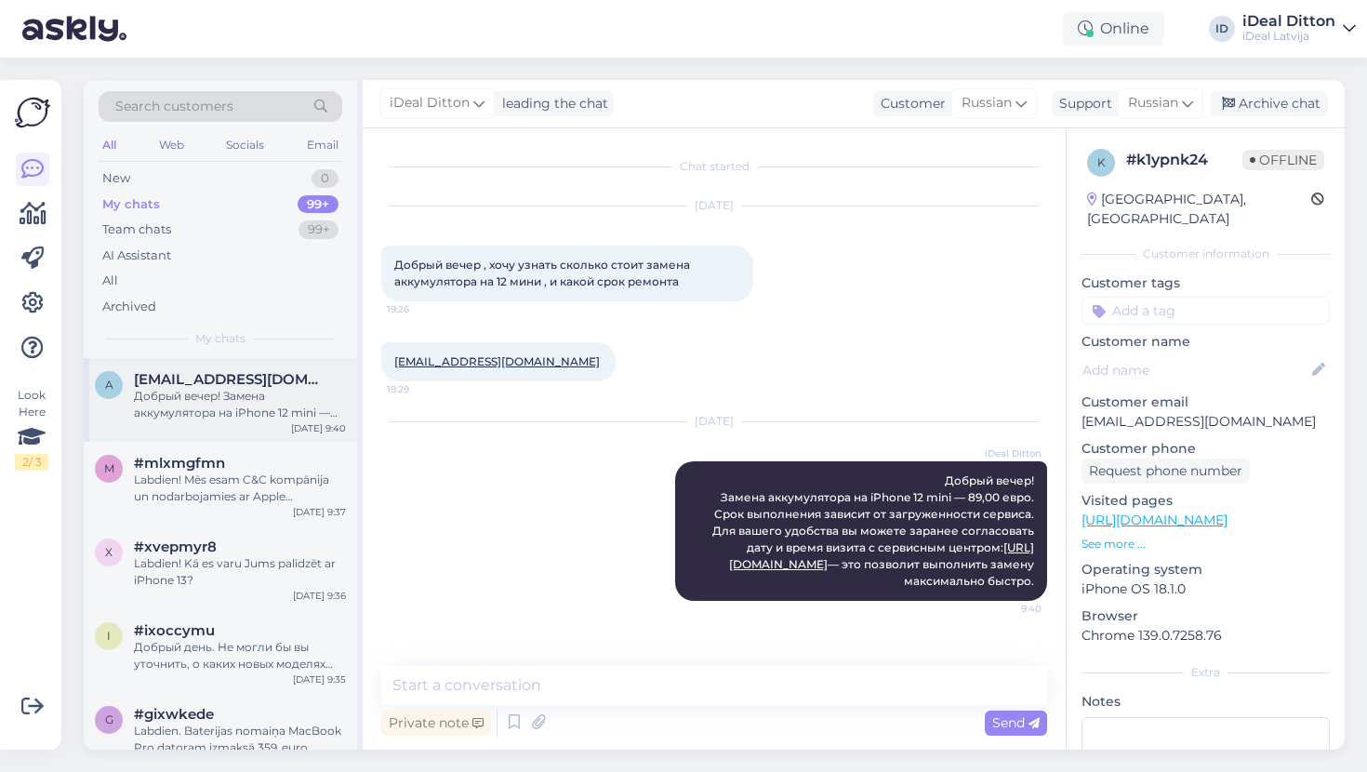
click at [257, 415] on div "Добрый вечер! Замена аккумулятора на iPhone 12 mini — 89,00 евро. Срок выполнен…" at bounding box center [240, 404] width 212 height 33
click at [252, 495] on div "Labdien! Mēs esam C&C kompānija un nodarbojamies ar Apple produkciju. Trimmeri …" at bounding box center [240, 488] width 212 height 33
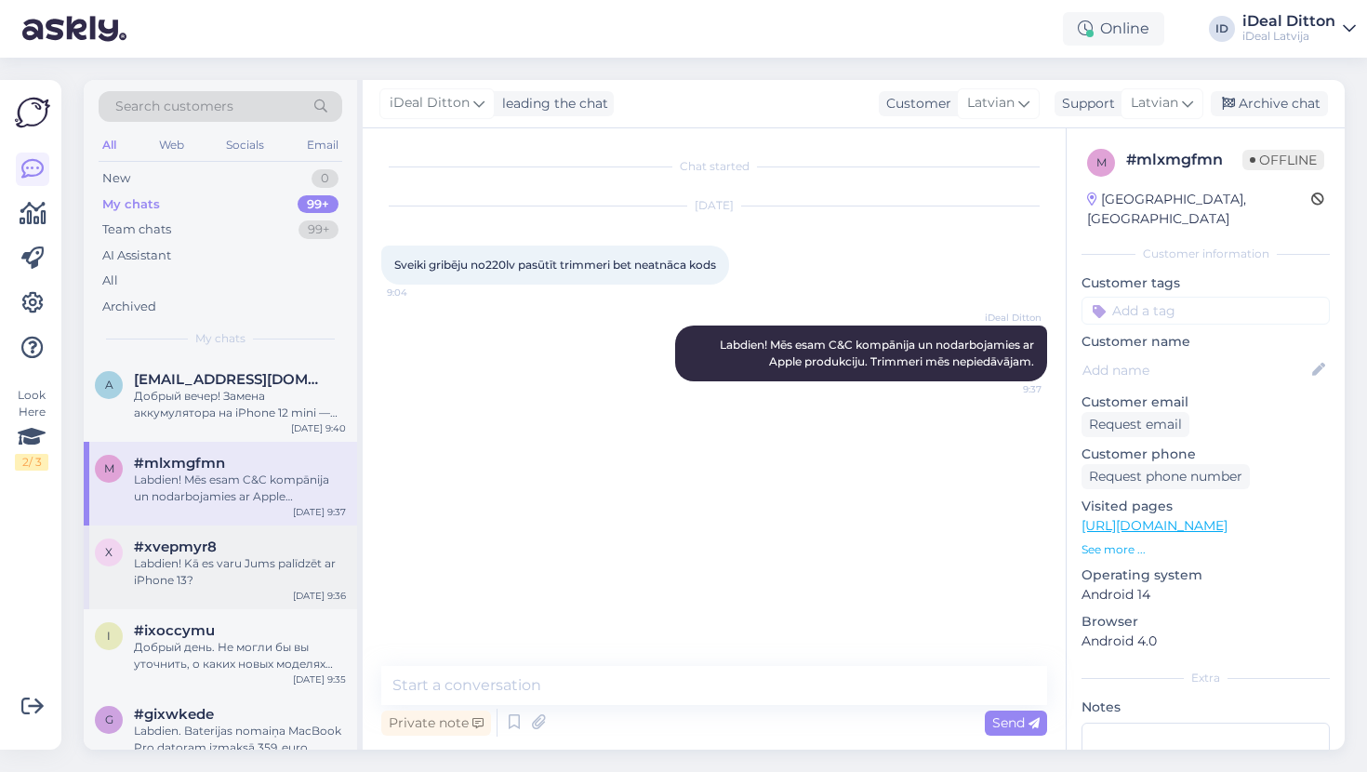
click at [244, 552] on div "#xvepmyr8" at bounding box center [240, 547] width 212 height 17
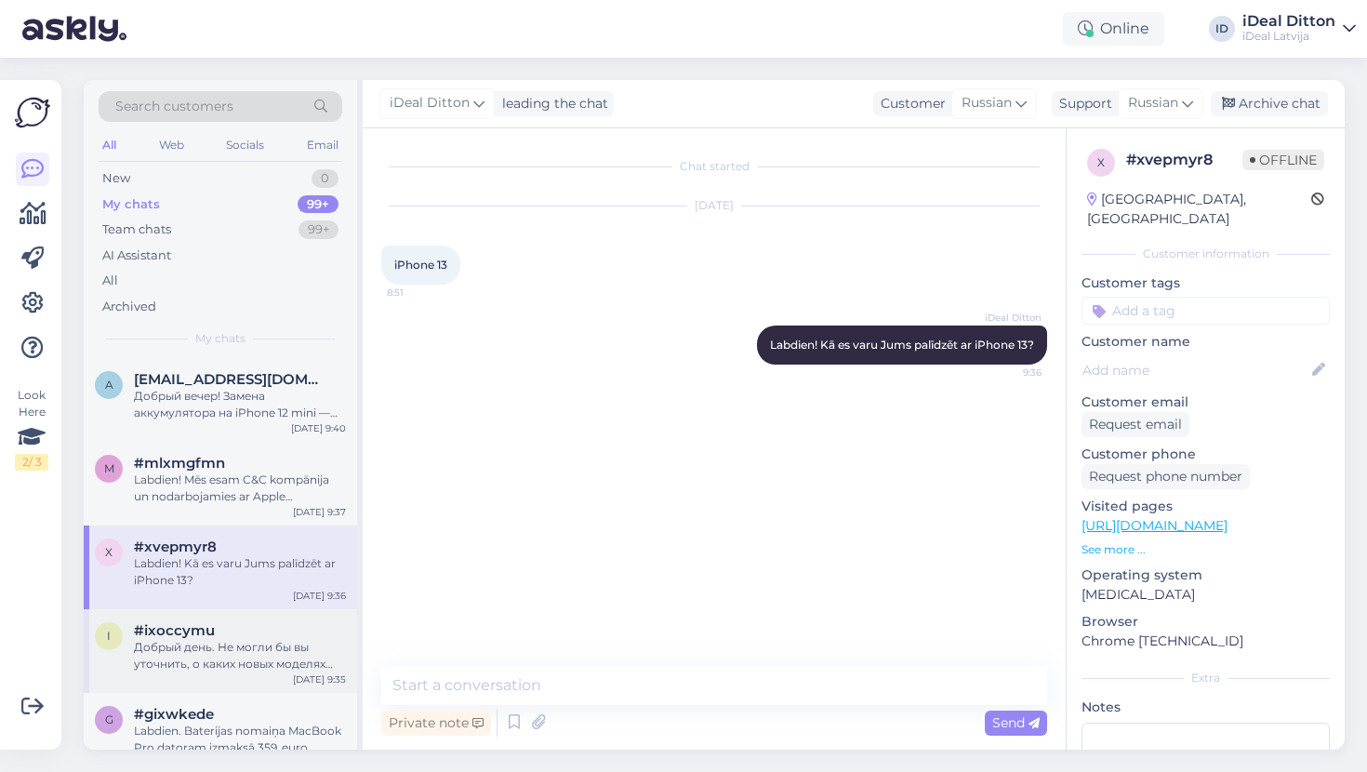
click at [227, 619] on div "i #ixoccymu Добрый день. Не могли бы вы уточнить, о каких новых моделях устройс…" at bounding box center [220, 651] width 273 height 84
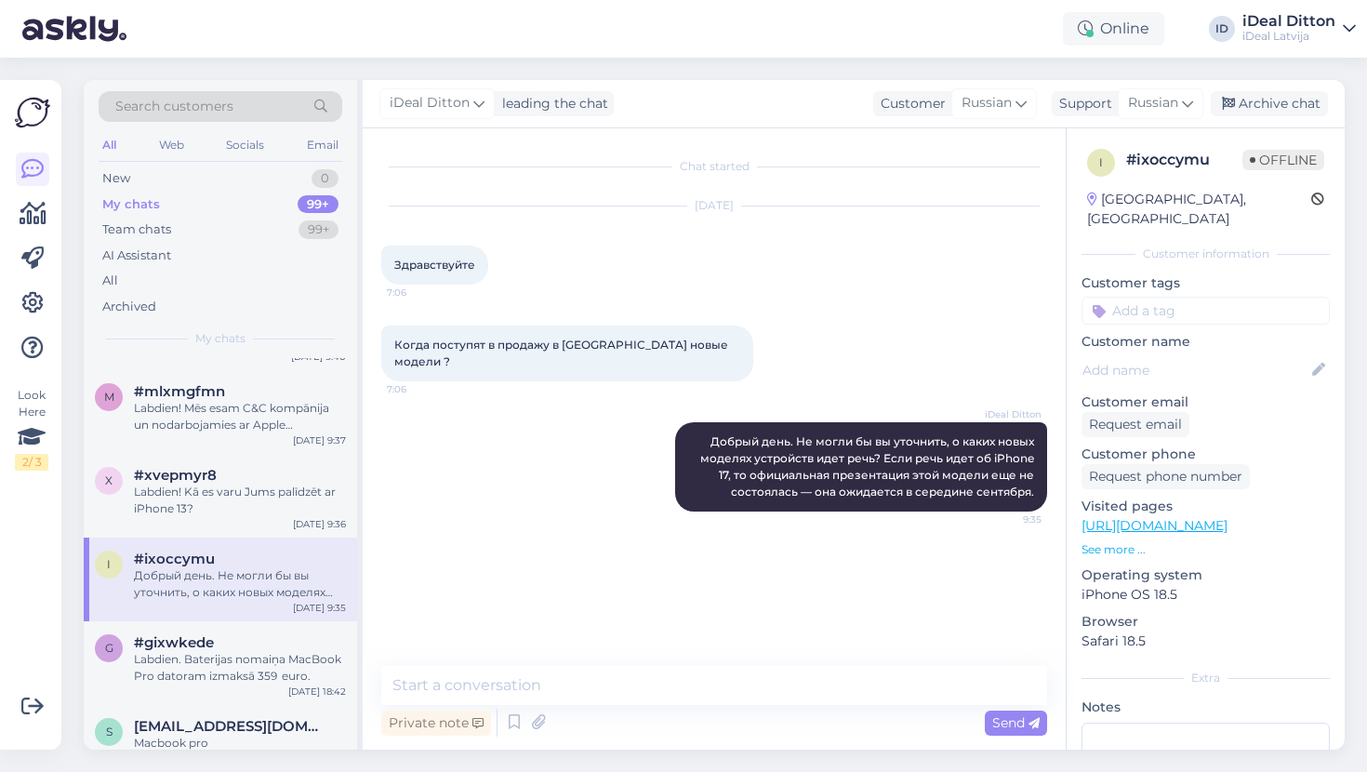
scroll to position [81, 0]
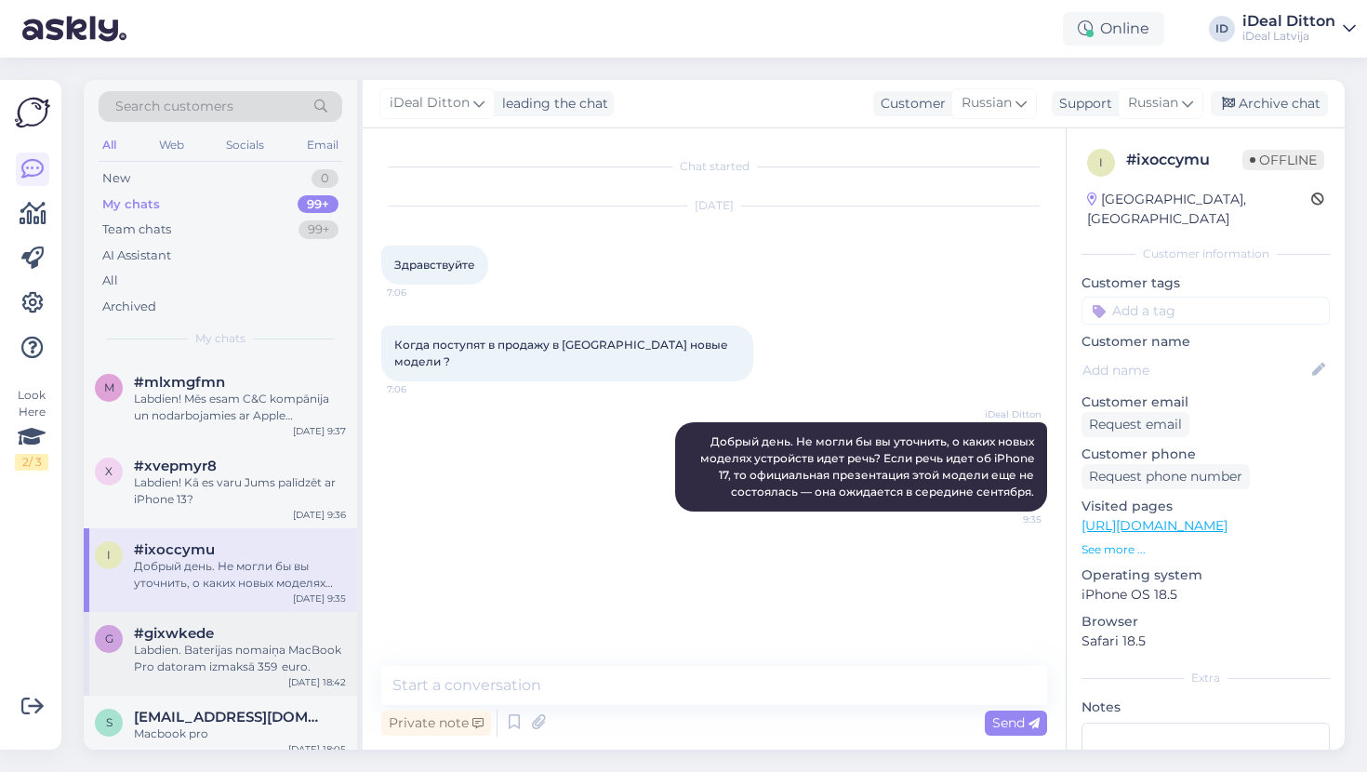
click at [219, 642] on div "Labdien. Baterijas nomaiņa MacBook Pro datoram izmaksā 359  euro." at bounding box center [240, 658] width 212 height 33
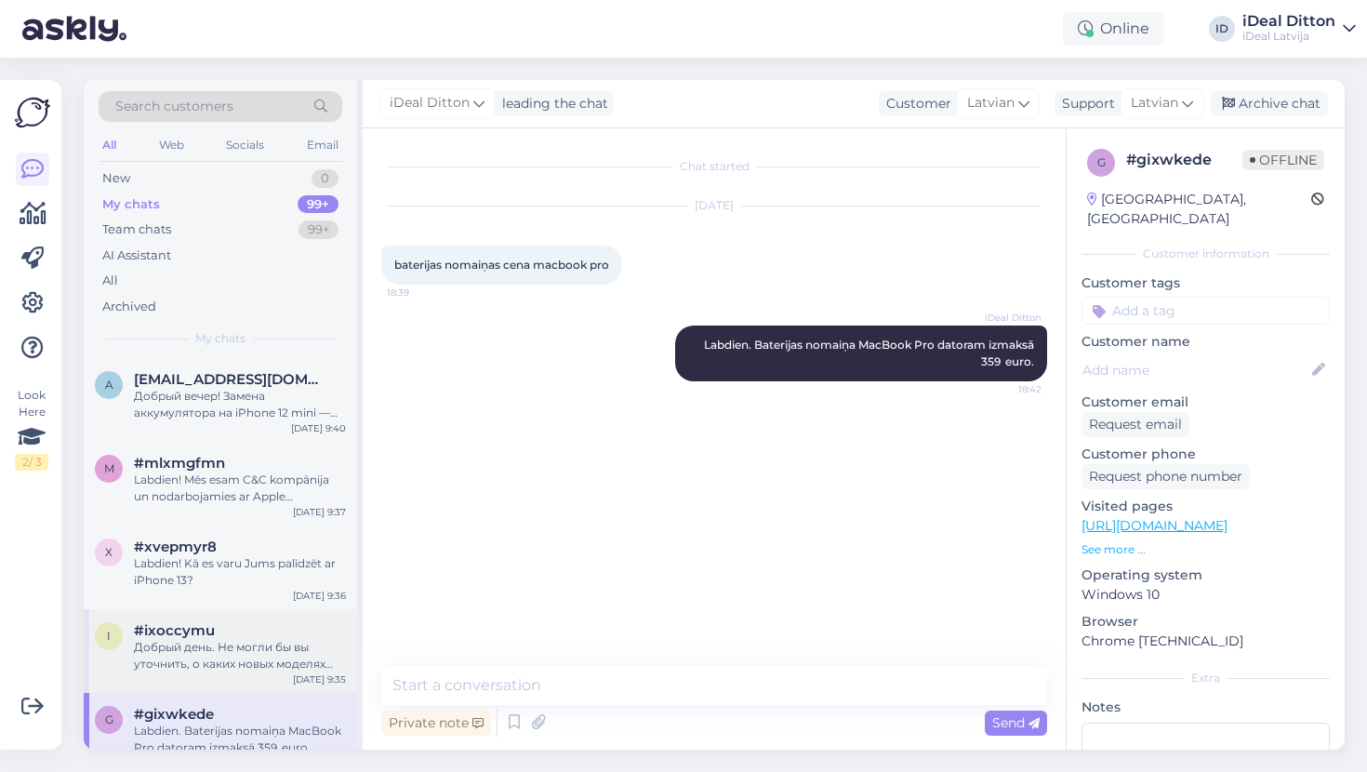
scroll to position [0, 0]
click at [241, 417] on div "Добрый вечер! Замена аккумулятора на iPhone 12 mini — 89,00 евро. Срок выполнен…" at bounding box center [240, 404] width 212 height 33
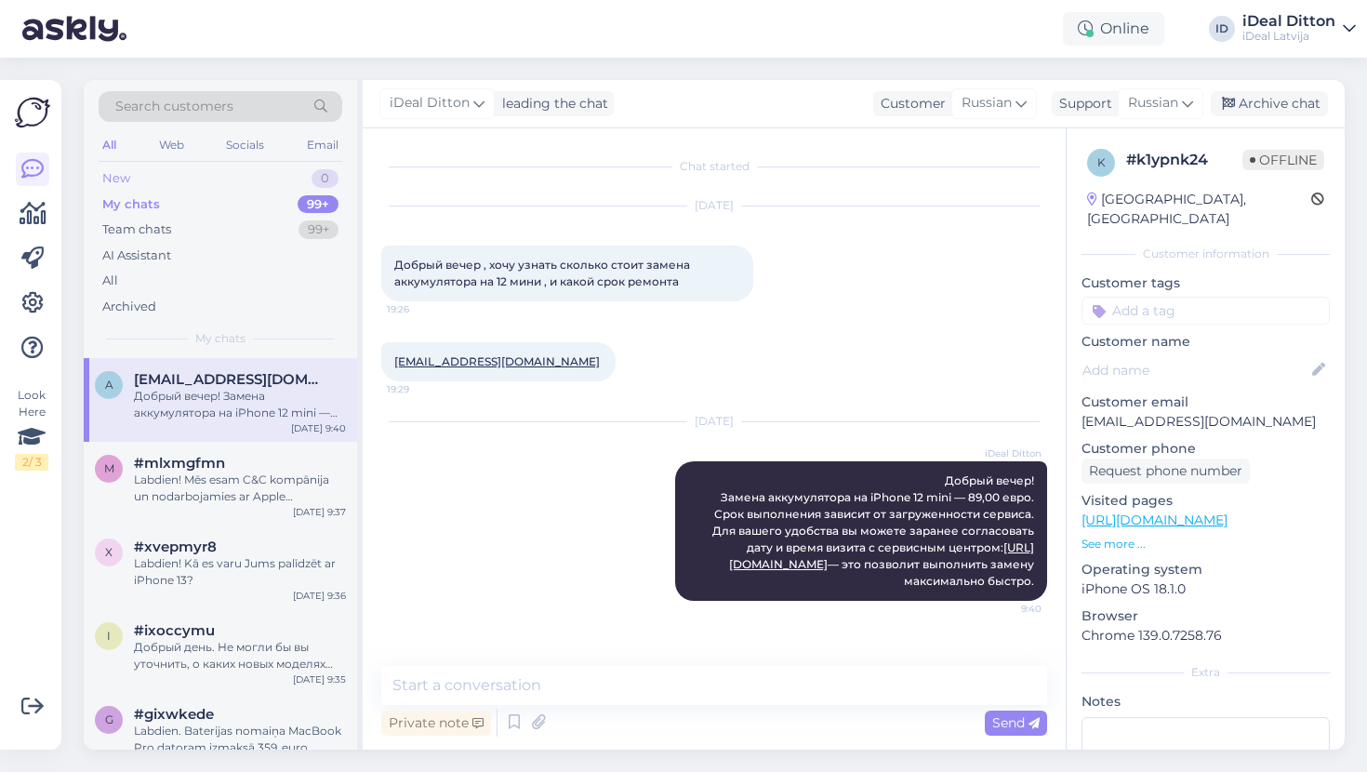
click at [136, 180] on div "New 0" at bounding box center [221, 179] width 244 height 26
